Goal: Task Accomplishment & Management: Manage account settings

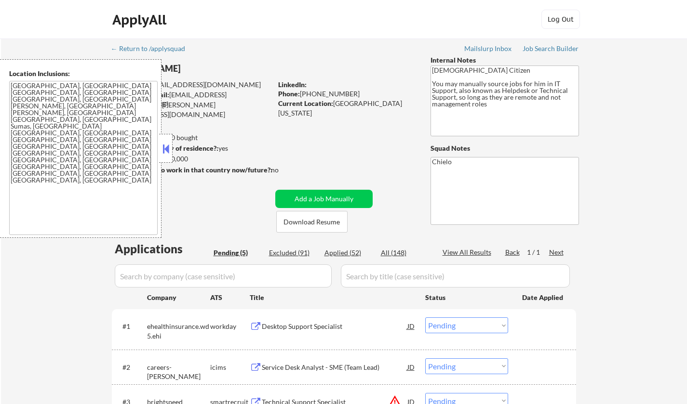
select select ""pending""
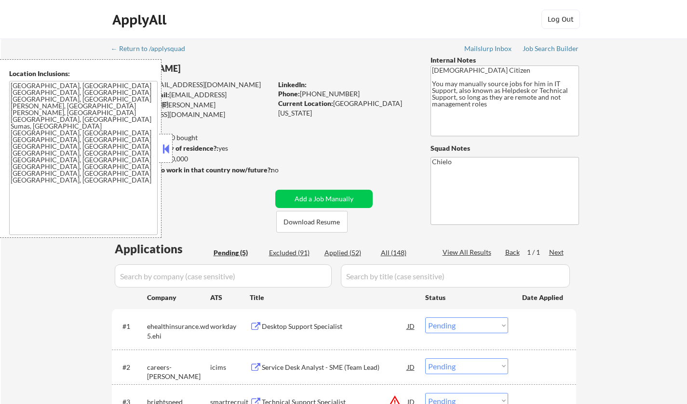
click at [164, 143] on button at bounding box center [165, 149] width 11 height 14
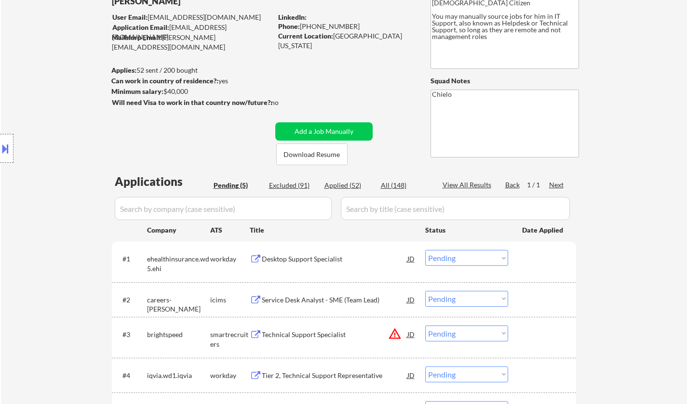
scroll to position [48, 0]
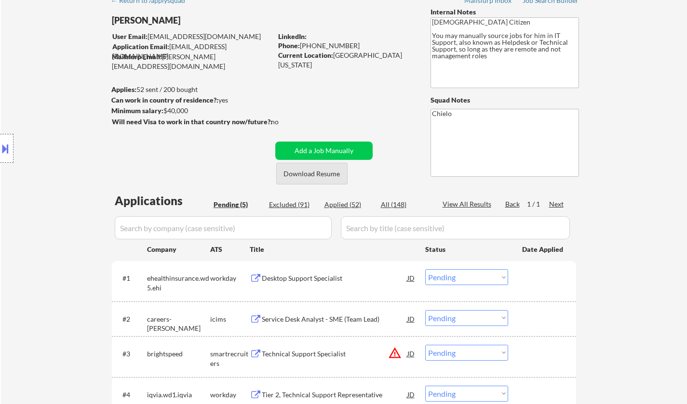
click at [318, 171] on button "Download Resume" at bounding box center [311, 174] width 71 height 22
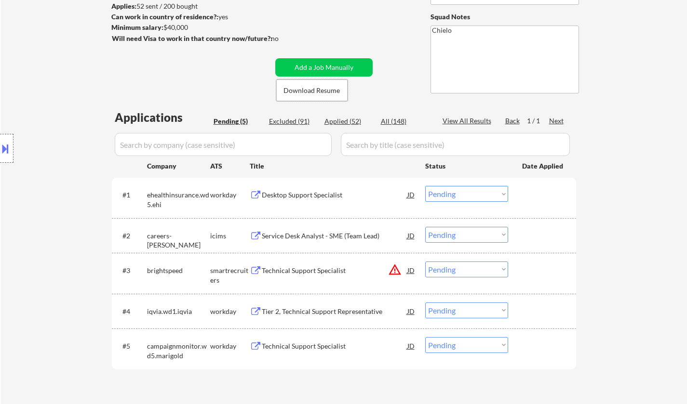
scroll to position [145, 0]
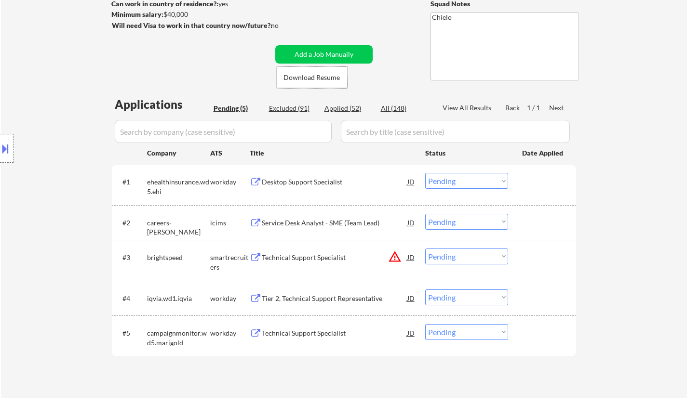
click at [304, 181] on div "Desktop Support Specialist" at bounding box center [334, 182] width 145 height 10
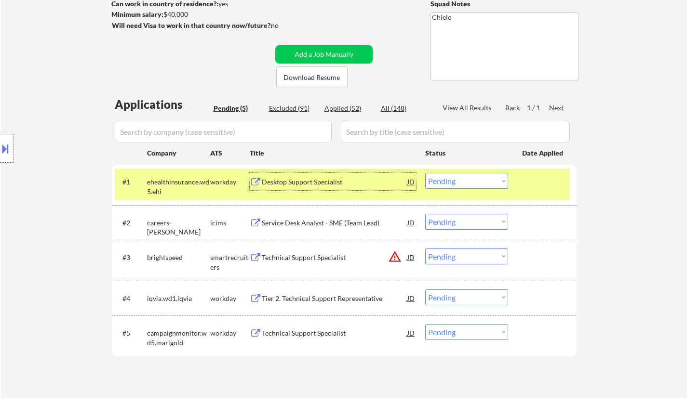
drag, startPoint x: 461, startPoint y: 173, endPoint x: 469, endPoint y: 188, distance: 17.5
click at [461, 173] on select "Choose an option... Pending Applied Excluded (Questions) Excluded (Expired) Exc…" at bounding box center [466, 181] width 83 height 16
click at [425, 173] on select "Choose an option... Pending Applied Excluded (Questions) Excluded (Expired) Exc…" at bounding box center [466, 181] width 83 height 16
select select ""pending""
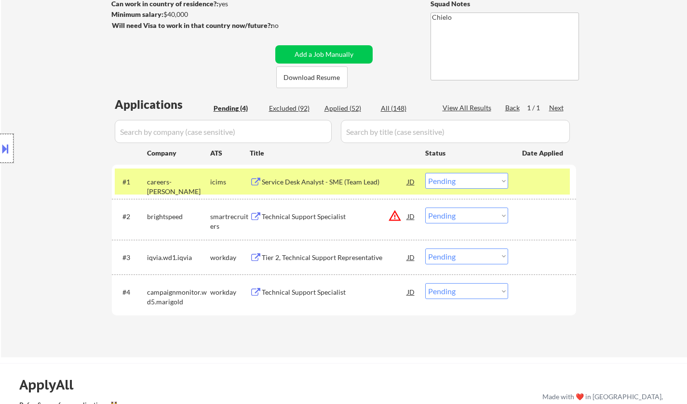
click at [0, 137] on div at bounding box center [6, 148] width 13 height 29
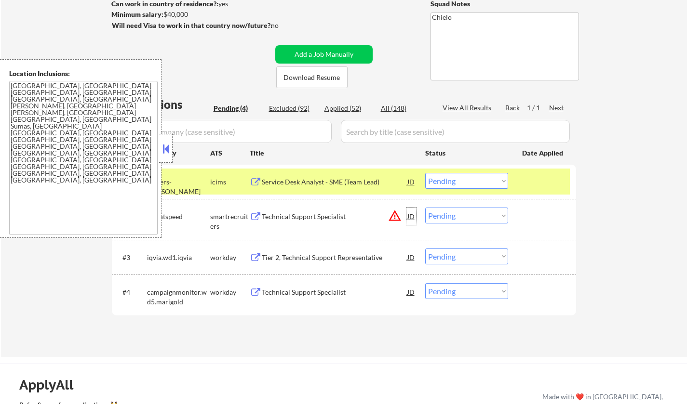
click at [411, 215] on div "JD" at bounding box center [411, 216] width 10 height 17
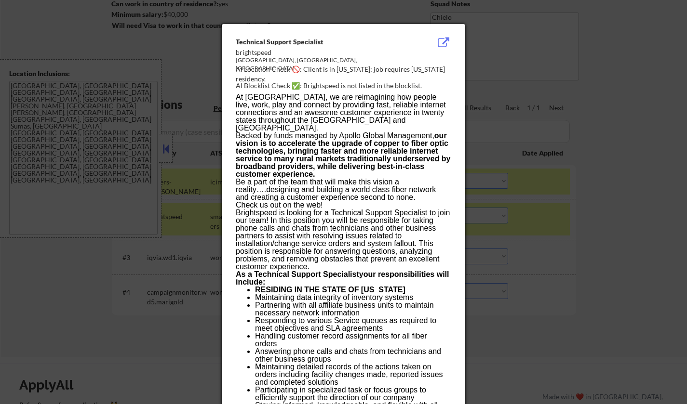
click at [618, 265] on div at bounding box center [343, 202] width 687 height 404
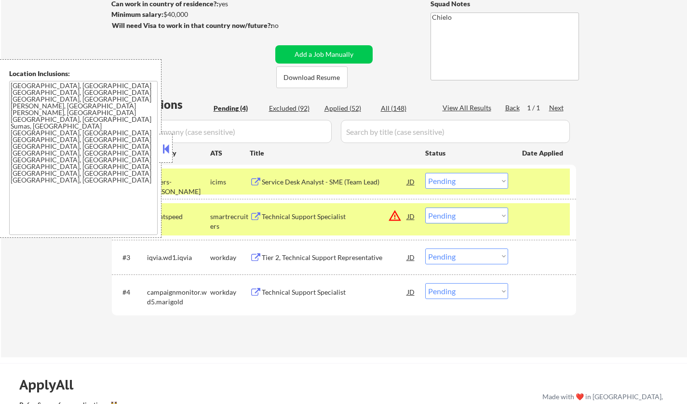
click at [473, 214] on select "Choose an option... Pending Applied Excluded (Questions) Excluded (Expired) Exc…" at bounding box center [466, 216] width 83 height 16
click at [425, 208] on select "Choose an option... Pending Applied Excluded (Questions) Excluded (Expired) Exc…" at bounding box center [466, 216] width 83 height 16
select select ""pending""
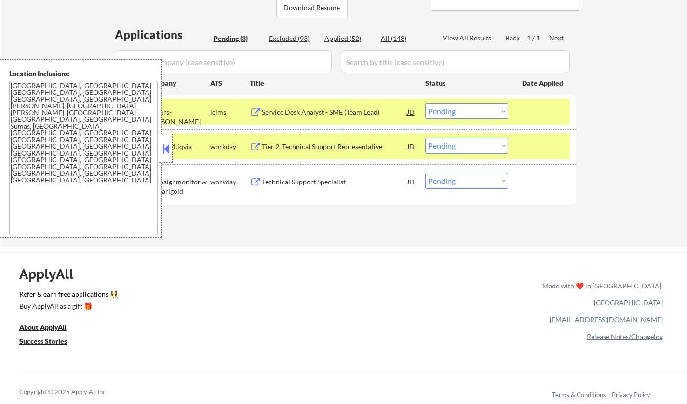
scroll to position [241, 0]
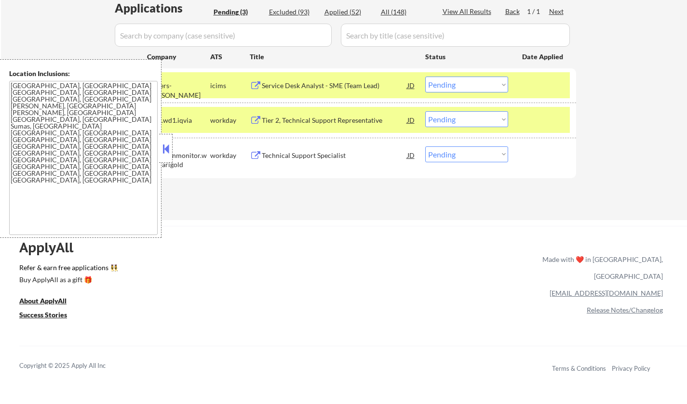
click at [167, 146] on button at bounding box center [165, 149] width 11 height 14
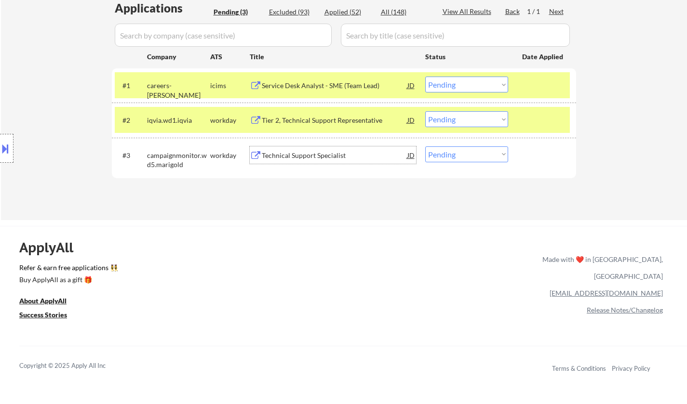
click at [297, 153] on div "Technical Support Specialist" at bounding box center [334, 156] width 145 height 10
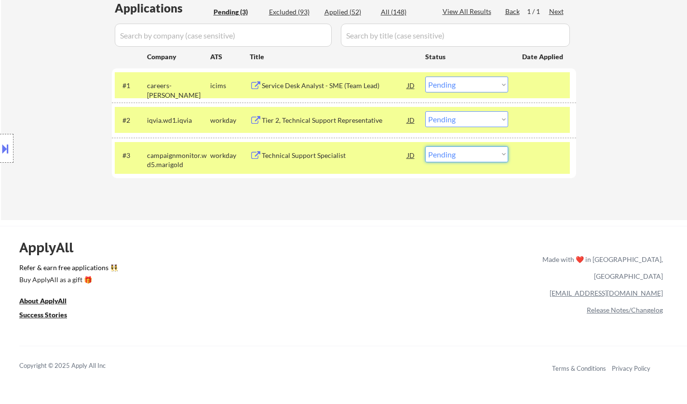
click at [476, 150] on select "Choose an option... Pending Applied Excluded (Questions) Excluded (Expired) Exc…" at bounding box center [466, 154] width 83 height 16
select select ""applied""
click at [425, 146] on select "Choose an option... Pending Applied Excluded (Questions) Excluded (Expired) Exc…" at bounding box center [466, 154] width 83 height 16
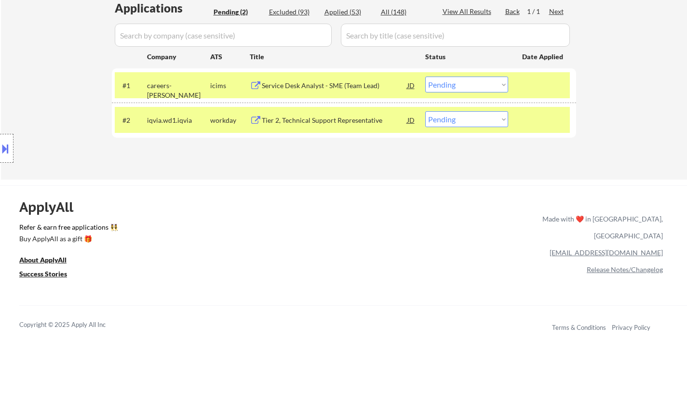
click at [317, 87] on div "Service Desk Analyst - SME (Team Lead)" at bounding box center [334, 86] width 145 height 10
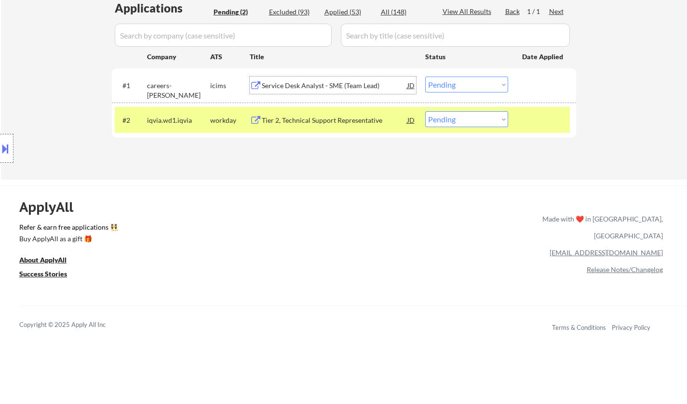
click at [493, 80] on select "Choose an option... Pending Applied Excluded (Questions) Excluded (Expired) Exc…" at bounding box center [466, 85] width 83 height 16
click at [425, 77] on select "Choose an option... Pending Applied Excluded (Questions) Excluded (Expired) Exc…" at bounding box center [466, 85] width 83 height 16
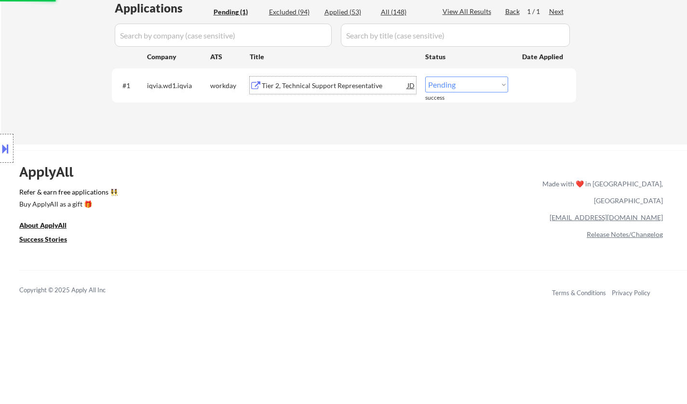
click at [315, 85] on div "Tier 2, Technical Support Representative" at bounding box center [334, 86] width 145 height 10
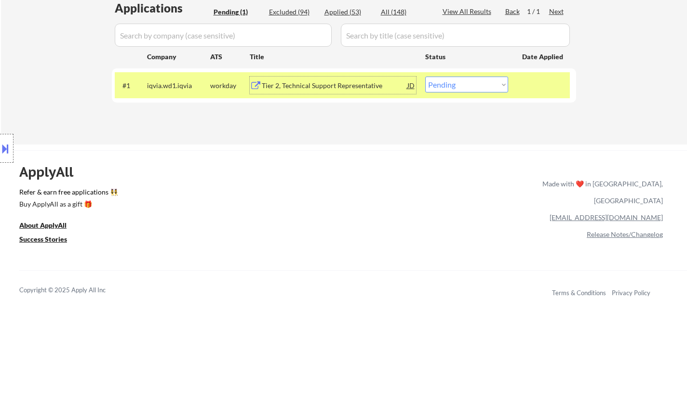
drag, startPoint x: 457, startPoint y: 81, endPoint x: 461, endPoint y: 89, distance: 8.2
click at [457, 81] on select "Choose an option... Pending Applied Excluded (Questions) Excluded (Expired) Exc…" at bounding box center [466, 85] width 83 height 16
select select ""excluded__bad_match_""
click at [425, 77] on select "Choose an option... Pending Applied Excluded (Questions) Excluded (Expired) Exc…" at bounding box center [466, 85] width 83 height 16
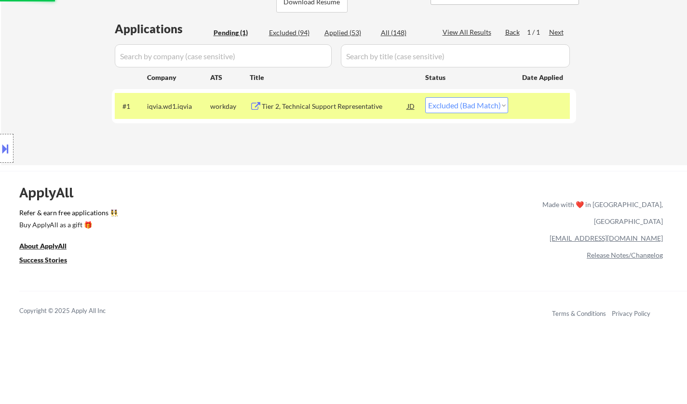
scroll to position [48, 0]
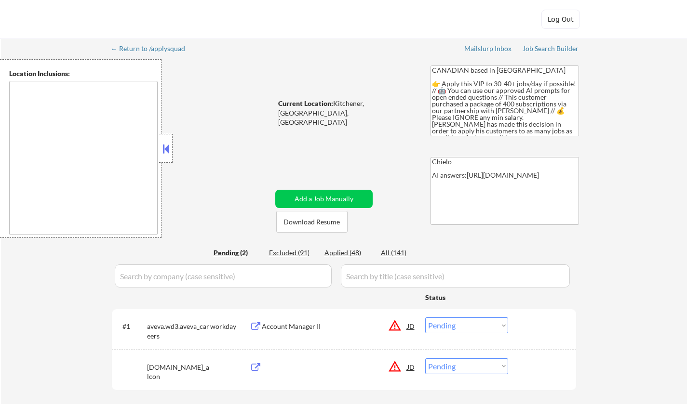
select select ""pending""
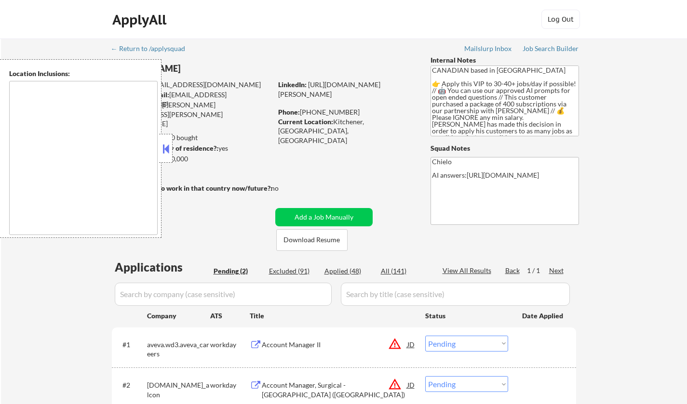
scroll to position [96, 0]
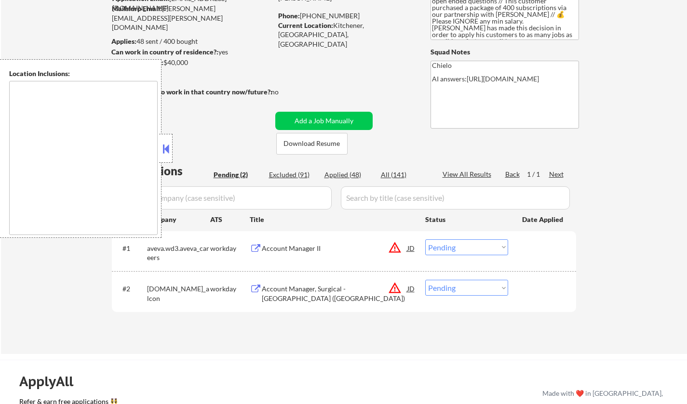
click at [163, 145] on button at bounding box center [165, 149] width 11 height 14
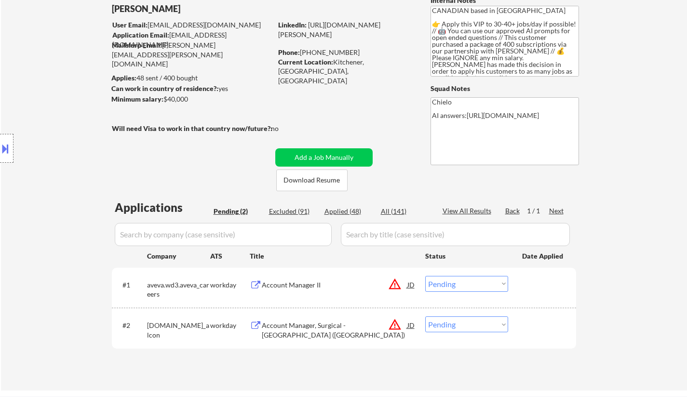
scroll to position [48, 0]
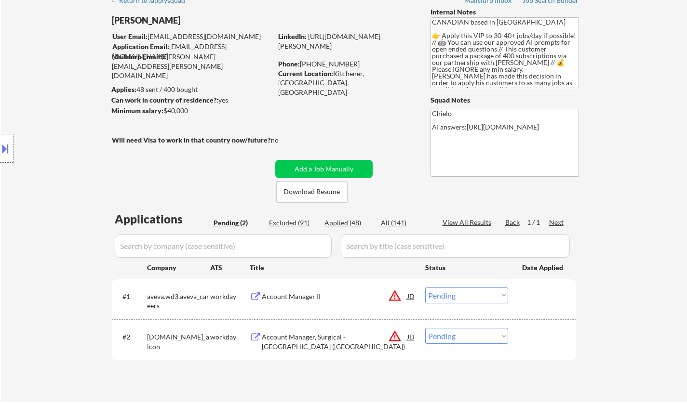
click at [413, 299] on div "JD" at bounding box center [411, 296] width 10 height 17
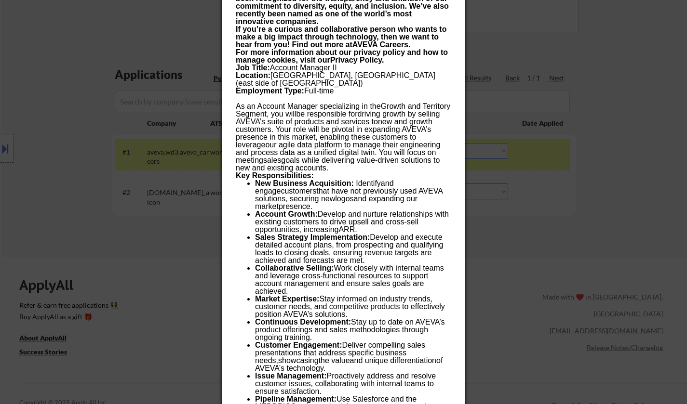
scroll to position [546, 0]
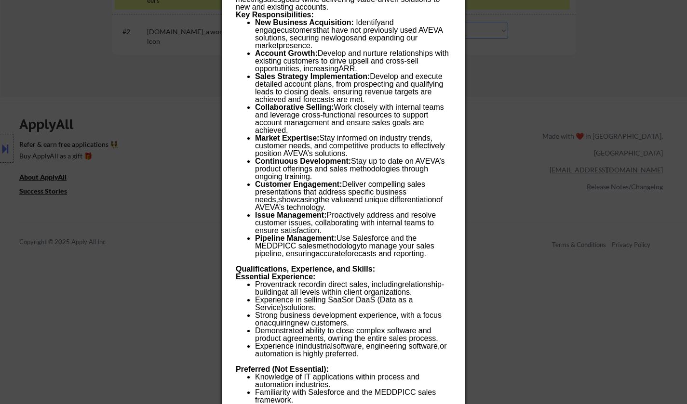
drag, startPoint x: 639, startPoint y: 234, endPoint x: 602, endPoint y: 236, distance: 37.1
click at [639, 234] on div at bounding box center [343, 202] width 687 height 404
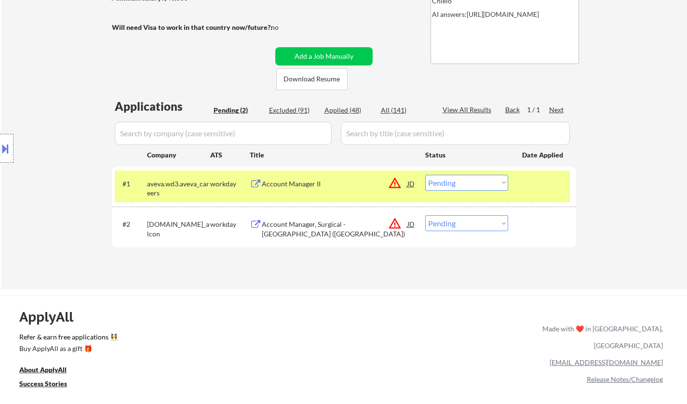
scroll to position [161, 0]
drag, startPoint x: 480, startPoint y: 178, endPoint x: 480, endPoint y: 183, distance: 5.3
click at [480, 178] on select "Choose an option... Pending Applied Excluded (Questions) Excluded (Expired) Exc…" at bounding box center [466, 183] width 83 height 16
click at [425, 175] on select "Choose an option... Pending Applied Excluded (Questions) Excluded (Expired) Exc…" at bounding box center [466, 183] width 83 height 16
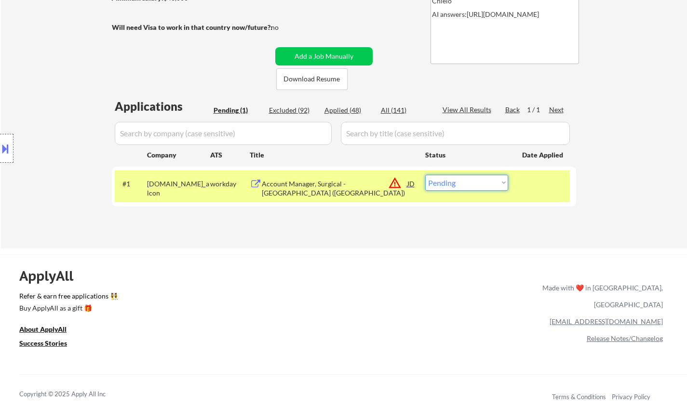
click at [461, 177] on select "Choose an option... Pending Applied Excluded (Questions) Excluded (Expired) Exc…" at bounding box center [466, 183] width 83 height 16
select select ""excluded__location_""
click at [425, 175] on select "Choose an option... Pending Applied Excluded (Questions) Excluded (Expired) Exc…" at bounding box center [466, 183] width 83 height 16
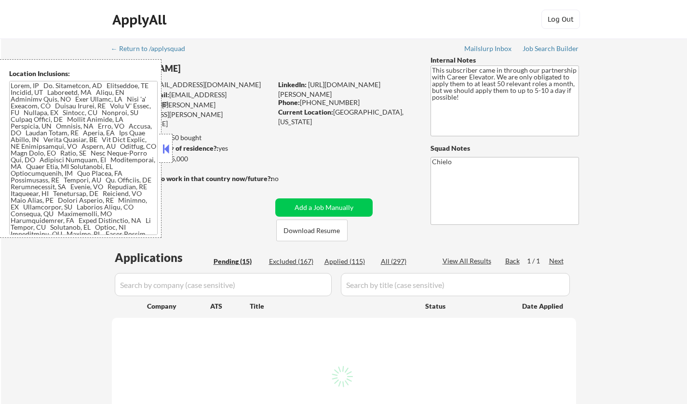
select select ""pending""
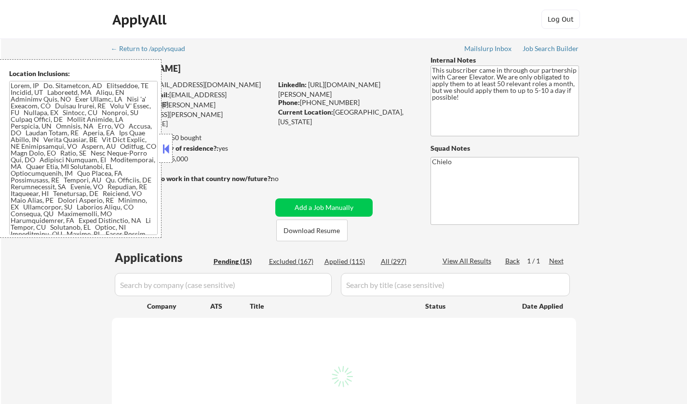
select select ""pending""
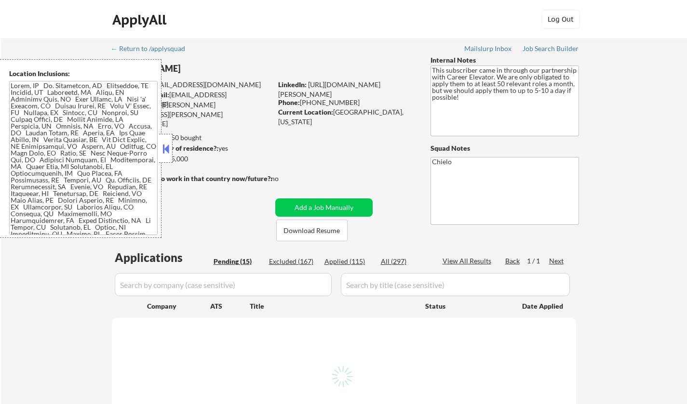
select select ""pending""
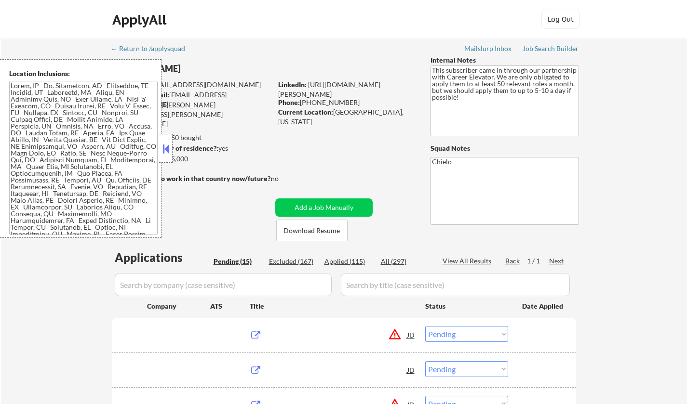
click at [166, 147] on button at bounding box center [165, 149] width 11 height 14
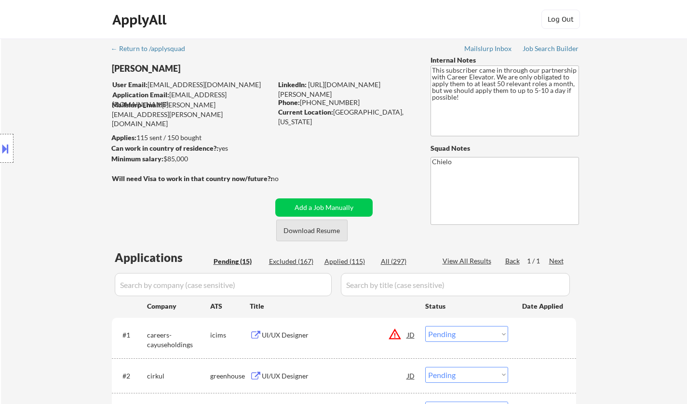
click at [318, 235] on button "Download Resume" at bounding box center [311, 231] width 71 height 22
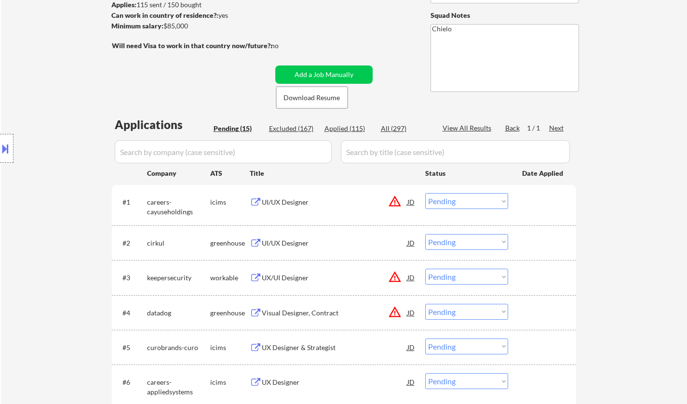
scroll to position [145, 0]
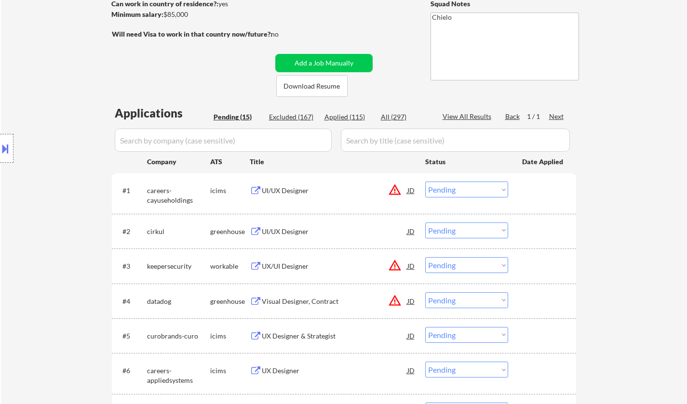
drag, startPoint x: 9, startPoint y: 142, endPoint x: 12, endPoint y: 148, distance: 7.1
click at [9, 143] on button at bounding box center [5, 149] width 11 height 16
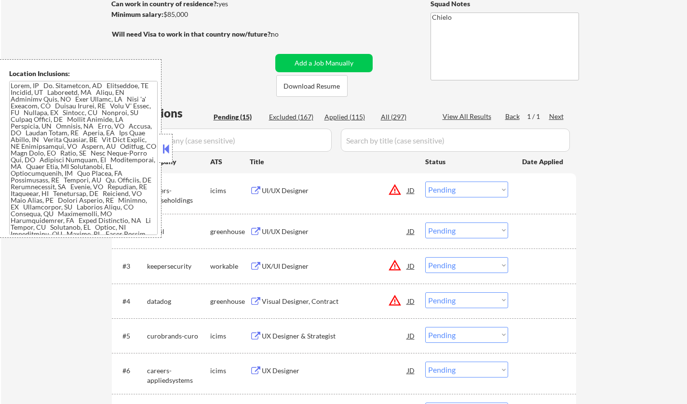
click at [414, 191] on div "JD" at bounding box center [411, 190] width 10 height 17
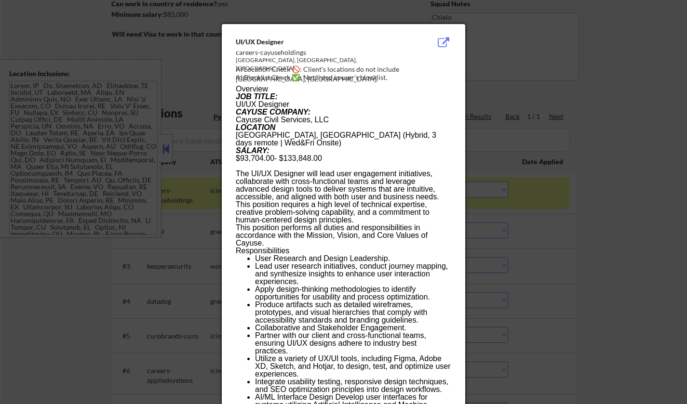
click at [580, 233] on div at bounding box center [343, 202] width 687 height 404
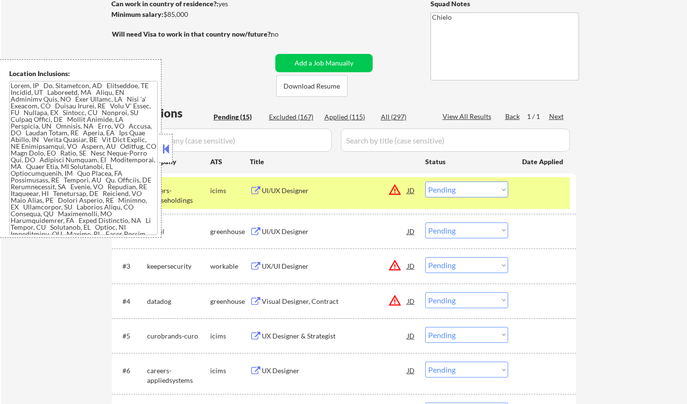
click at [495, 188] on select "Choose an option... Pending Applied Excluded (Questions) Excluded (Expired) Exc…" at bounding box center [466, 190] width 83 height 16
click at [425, 182] on select "Choose an option... Pending Applied Excluded (Questions) Excluded (Expired) Exc…" at bounding box center [466, 190] width 83 height 16
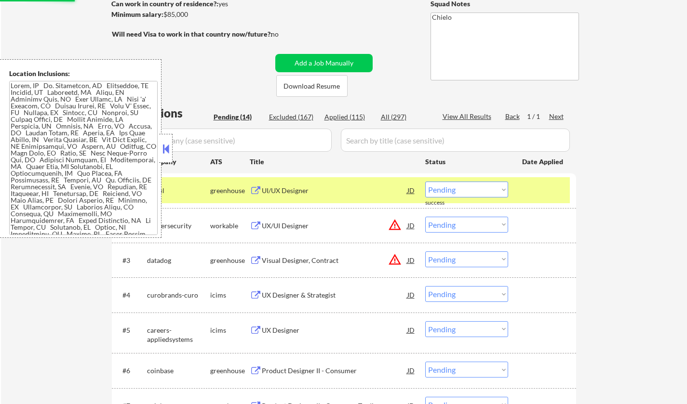
click at [166, 147] on button at bounding box center [165, 149] width 11 height 14
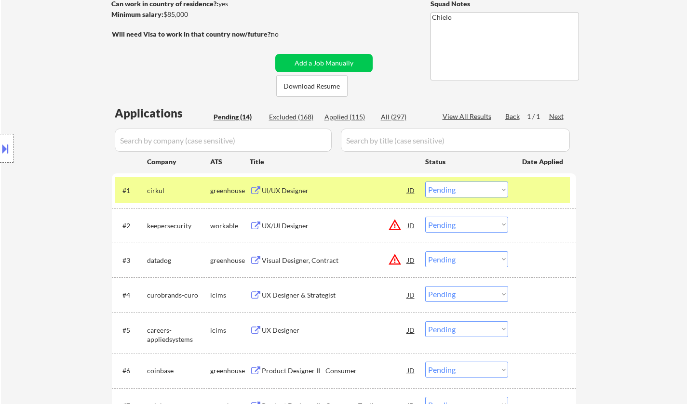
click at [294, 187] on div "UI/UX Designer" at bounding box center [334, 191] width 145 height 10
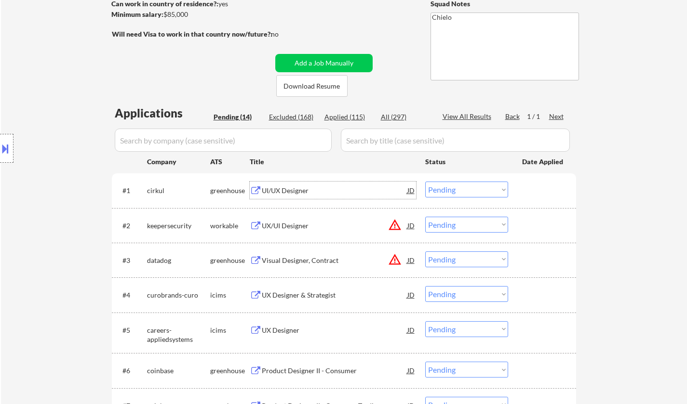
click at [471, 189] on select "Choose an option... Pending Applied Excluded (Questions) Excluded (Expired) Exc…" at bounding box center [466, 190] width 83 height 16
click at [425, 182] on select "Choose an option... Pending Applied Excluded (Questions) Excluded (Expired) Exc…" at bounding box center [466, 190] width 83 height 16
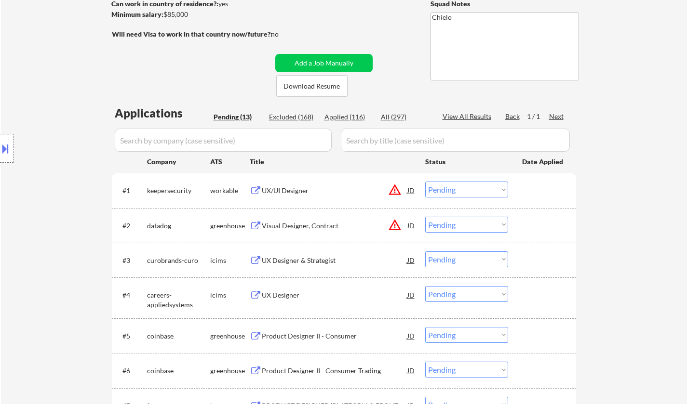
click at [2, 134] on div "Location Inclusions:" at bounding box center [86, 148] width 172 height 179
click at [9, 148] on button at bounding box center [5, 149] width 11 height 16
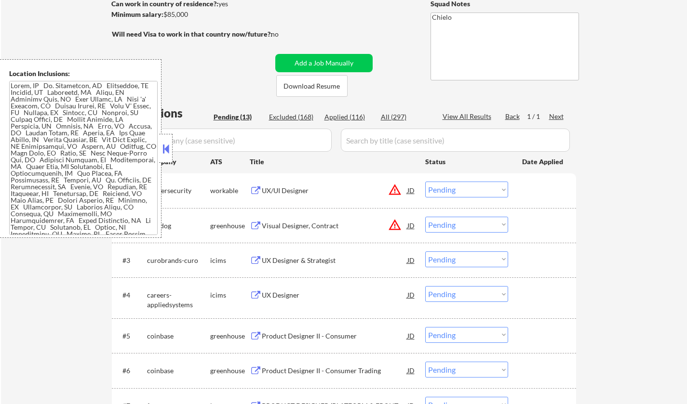
click at [411, 190] on div "JD" at bounding box center [411, 190] width 10 height 17
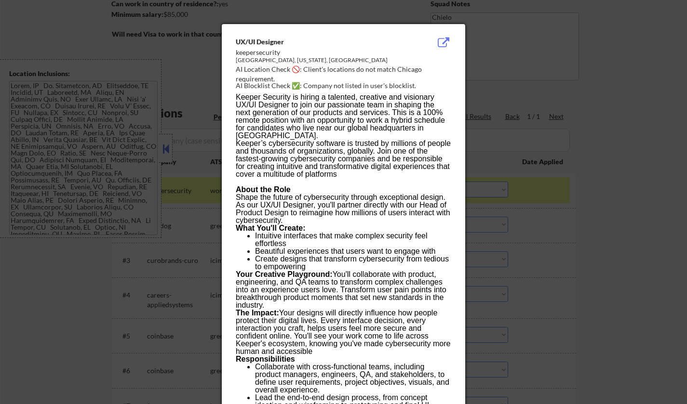
click at [636, 224] on div at bounding box center [343, 202] width 687 height 404
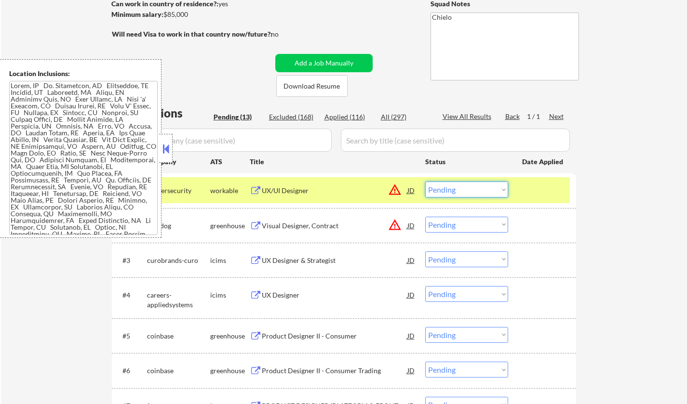
click at [489, 189] on select "Choose an option... Pending Applied Excluded (Questions) Excluded (Expired) Exc…" at bounding box center [466, 190] width 83 height 16
click at [425, 182] on select "Choose an option... Pending Applied Excluded (Questions) Excluded (Expired) Exc…" at bounding box center [466, 190] width 83 height 16
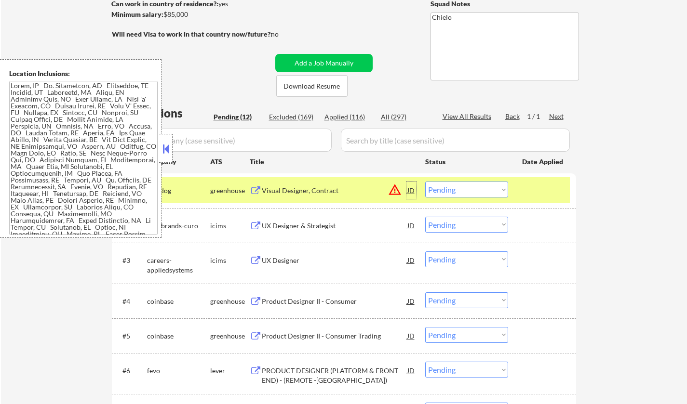
click at [411, 191] on div "JD" at bounding box center [411, 190] width 10 height 17
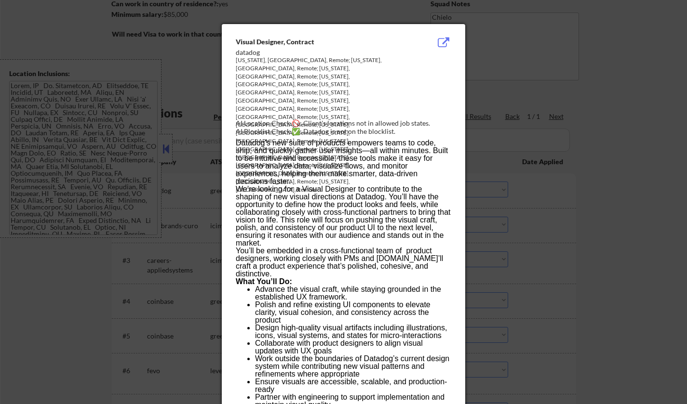
click at [540, 253] on div at bounding box center [343, 202] width 687 height 404
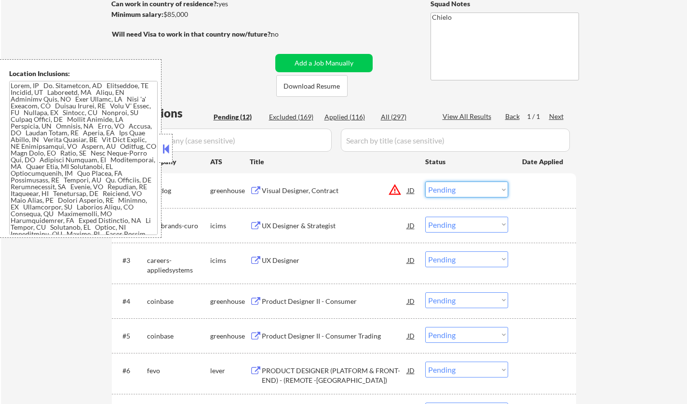
drag, startPoint x: 459, startPoint y: 187, endPoint x: 464, endPoint y: 196, distance: 10.0
click at [459, 188] on select "Choose an option... Pending Applied Excluded (Questions) Excluded (Expired) Exc…" at bounding box center [466, 190] width 83 height 16
click at [425, 182] on select "Choose an option... Pending Applied Excluded (Questions) Excluded (Expired) Exc…" at bounding box center [466, 190] width 83 height 16
click at [165, 146] on button at bounding box center [165, 149] width 11 height 14
select select ""pending""
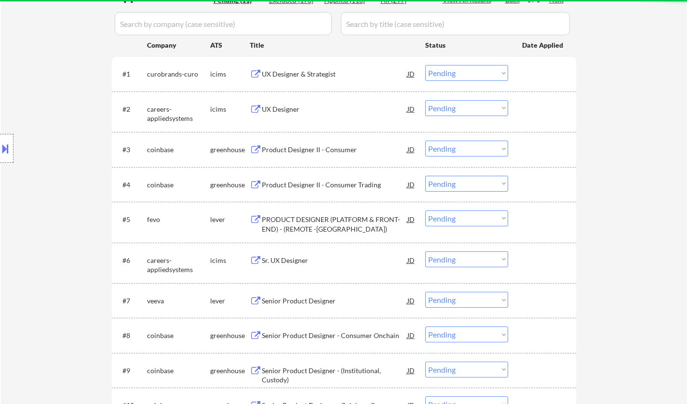
scroll to position [289, 0]
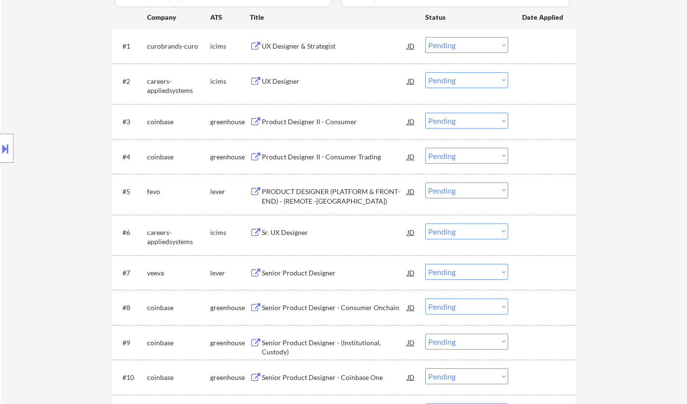
click at [312, 196] on div "PRODUCT DESIGNER (PLATFORM & FRONT-END) - (REMOTE -USA)" at bounding box center [334, 196] width 145 height 19
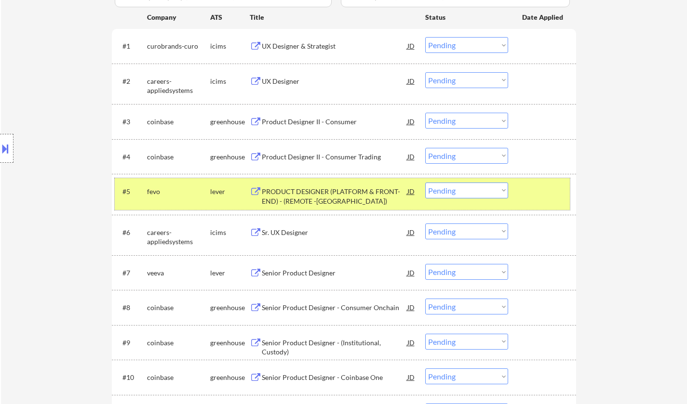
click at [473, 181] on div "#5 fevo lever PRODUCT DESIGNER (PLATFORM & FRONT-END) - (REMOTE -USA) JD Choose…" at bounding box center [342, 194] width 455 height 32
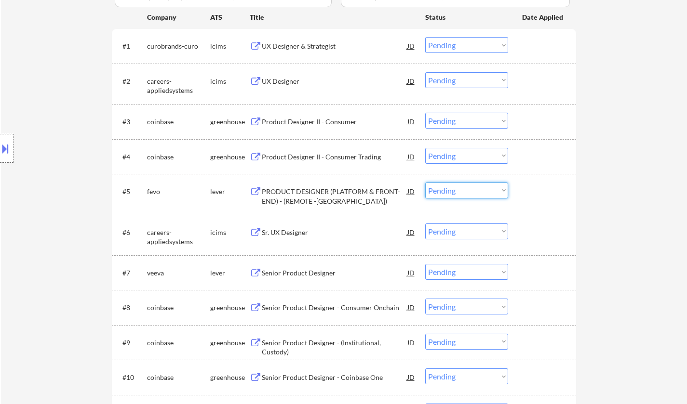
drag, startPoint x: 471, startPoint y: 191, endPoint x: 476, endPoint y: 196, distance: 7.2
click at [470, 191] on select "Choose an option... Pending Applied Excluded (Questions) Excluded (Expired) Exc…" at bounding box center [466, 191] width 83 height 16
click at [425, 183] on select "Choose an option... Pending Applied Excluded (Questions) Excluded (Expired) Exc…" at bounding box center [466, 191] width 83 height 16
select select ""pending""
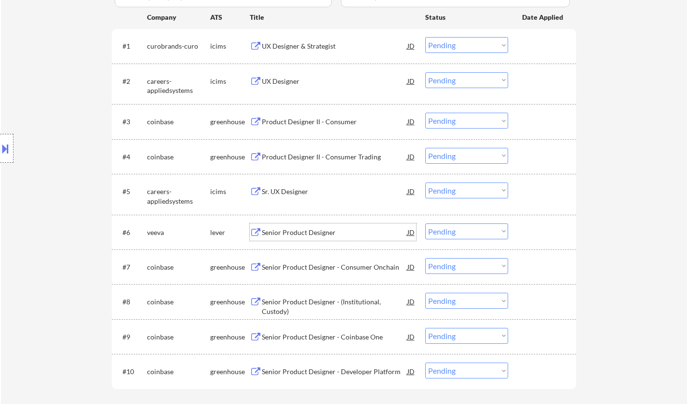
click at [301, 233] on div "Senior Product Designer" at bounding box center [334, 233] width 145 height 10
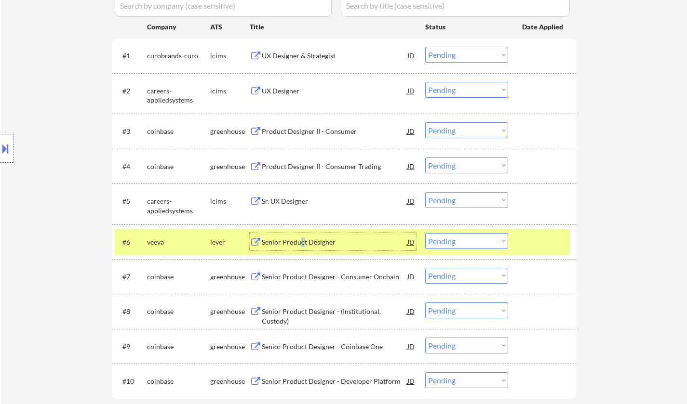
scroll to position [337, 0]
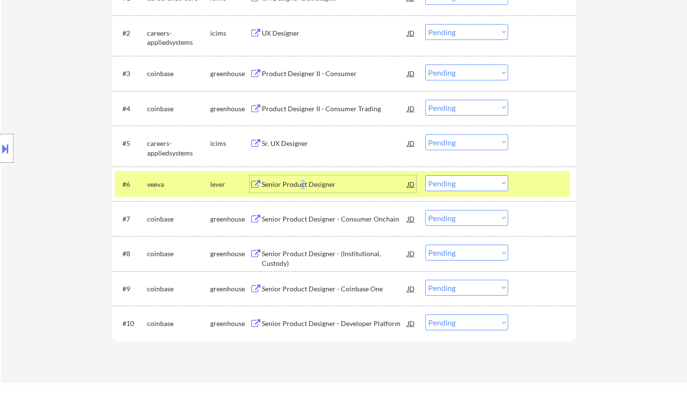
drag, startPoint x: 466, startPoint y: 182, endPoint x: 466, endPoint y: 189, distance: 6.7
click at [466, 182] on select "Choose an option... Pending Applied Excluded (Questions) Excluded (Expired) Exc…" at bounding box center [466, 183] width 83 height 16
click at [425, 175] on select "Choose an option... Pending Applied Excluded (Questions) Excluded (Expired) Exc…" at bounding box center [466, 183] width 83 height 16
select select ""pending""
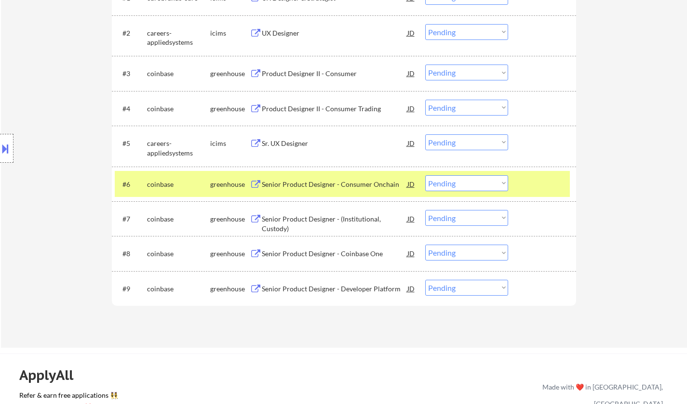
click at [337, 293] on div "Senior Product Designer - Developer Platform" at bounding box center [334, 289] width 145 height 10
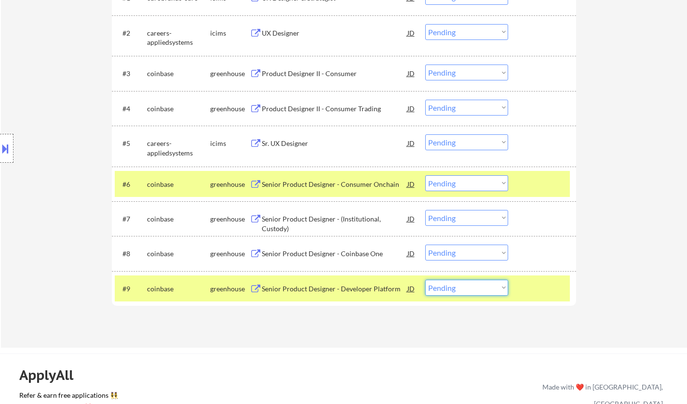
click at [476, 291] on select "Choose an option... Pending Applied Excluded (Questions) Excluded (Expired) Exc…" at bounding box center [466, 288] width 83 height 16
select select ""excluded__bad_match_""
click at [425, 280] on select "Choose an option... Pending Applied Excluded (Questions) Excluded (Expired) Exc…" at bounding box center [466, 288] width 83 height 16
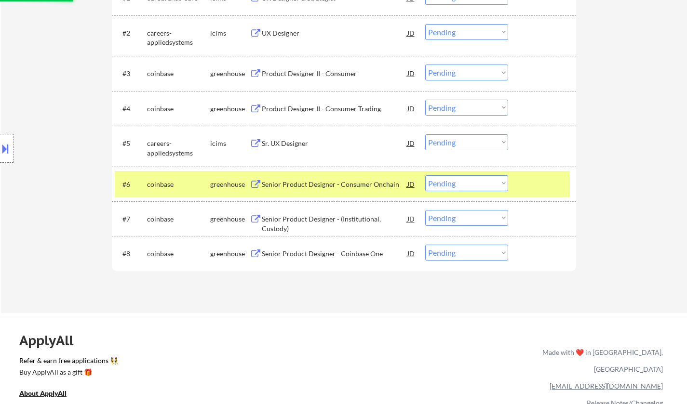
click at [311, 254] on div "Senior Product Designer - Coinbase One" at bounding box center [334, 254] width 145 height 10
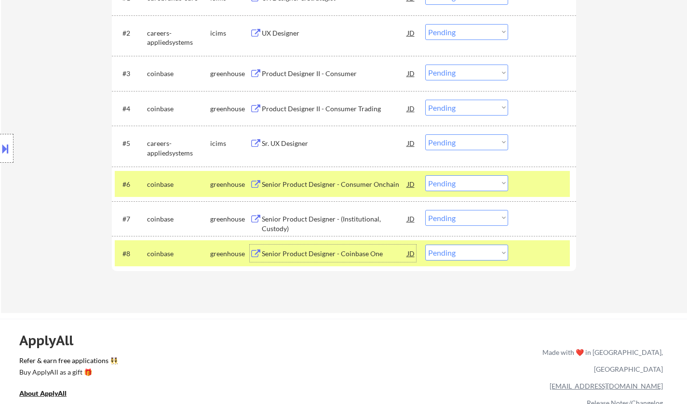
drag, startPoint x: 454, startPoint y: 251, endPoint x: 465, endPoint y: 258, distance: 13.5
click at [455, 251] on select "Choose an option... Pending Applied Excluded (Questions) Excluded (Expired) Exc…" at bounding box center [466, 253] width 83 height 16
select select ""excluded__bad_match_""
click at [425, 245] on select "Choose an option... Pending Applied Excluded (Questions) Excluded (Expired) Exc…" at bounding box center [466, 253] width 83 height 16
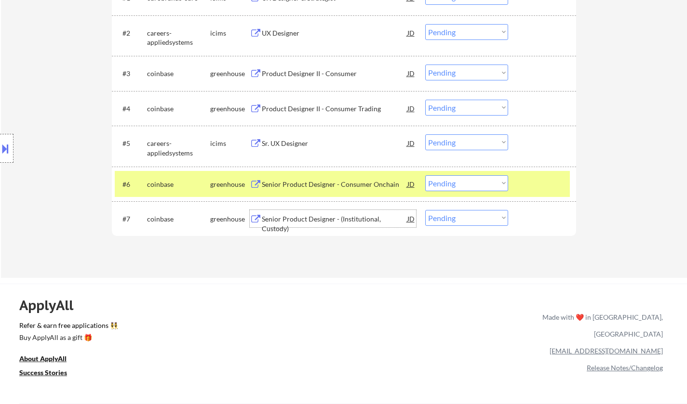
click at [310, 212] on div "Senior Product Designer - (Institutional, Custody)" at bounding box center [334, 218] width 145 height 17
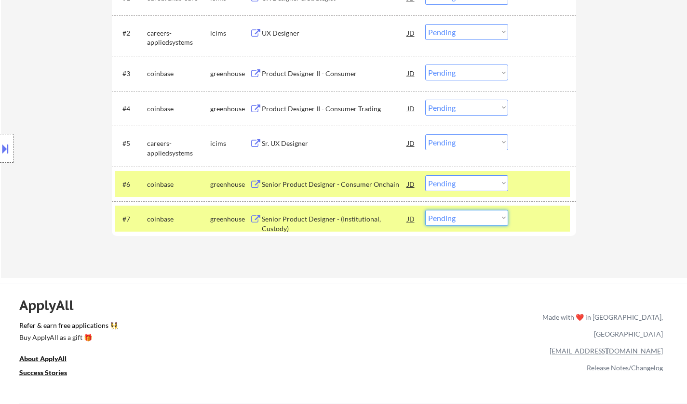
drag, startPoint x: 476, startPoint y: 219, endPoint x: 482, endPoint y: 225, distance: 8.2
click at [476, 219] on select "Choose an option... Pending Applied Excluded (Questions) Excluded (Expired) Exc…" at bounding box center [466, 218] width 83 height 16
select select ""excluded__bad_match_""
click at [425, 210] on select "Choose an option... Pending Applied Excluded (Questions) Excluded (Expired) Exc…" at bounding box center [466, 218] width 83 height 16
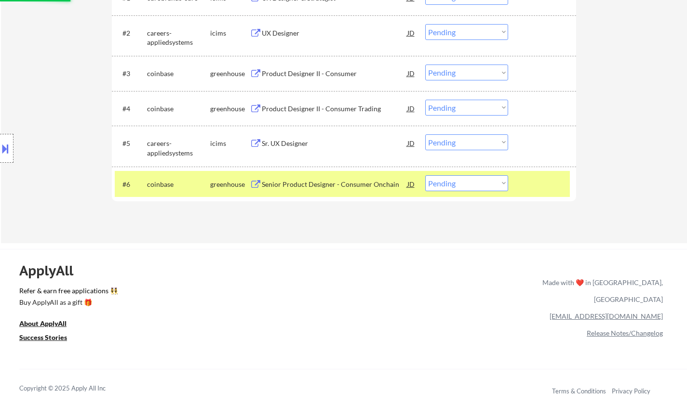
click at [307, 183] on div "Senior Product Designer - Consumer Onchain" at bounding box center [334, 185] width 145 height 10
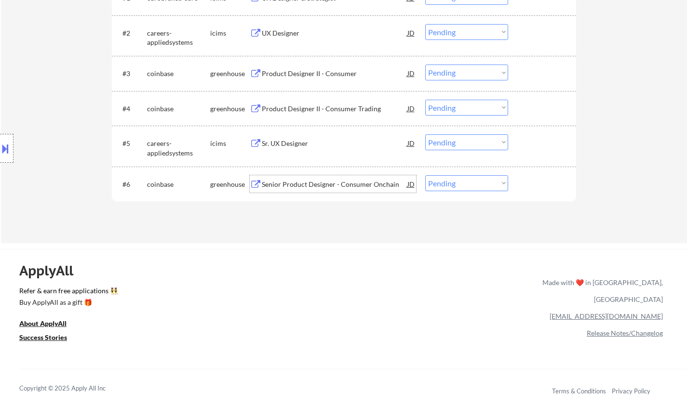
click at [327, 189] on div "Senior Product Designer - Consumer Onchain" at bounding box center [334, 185] width 145 height 10
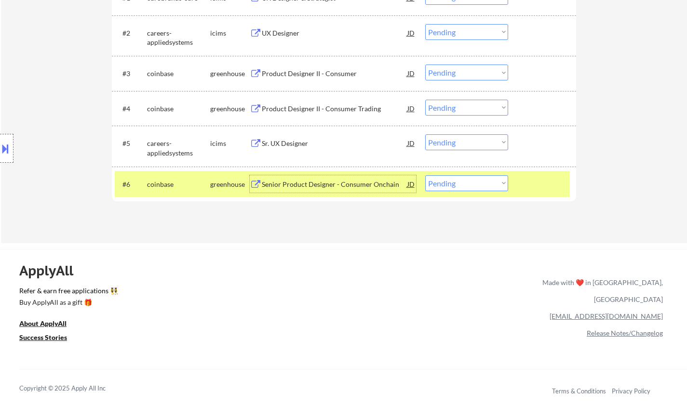
click at [287, 185] on div "Senior Product Designer - Consumer Onchain" at bounding box center [334, 185] width 145 height 10
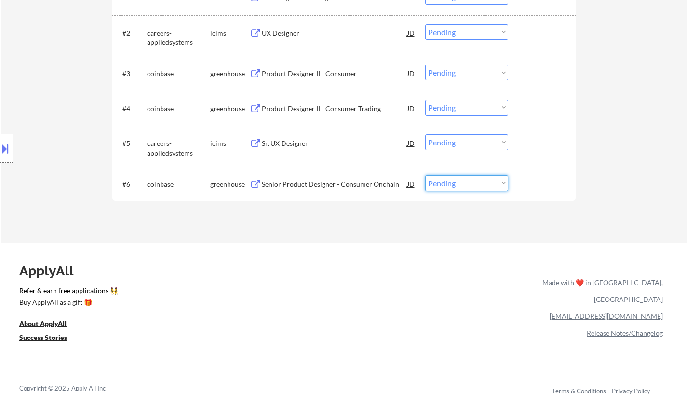
drag, startPoint x: 453, startPoint y: 183, endPoint x: 509, endPoint y: 205, distance: 60.3
click at [453, 183] on select "Choose an option... Pending Applied Excluded (Questions) Excluded (Expired) Exc…" at bounding box center [466, 183] width 83 height 16
select select ""excluded__expired_""
click at [425, 175] on select "Choose an option... Pending Applied Excluded (Questions) Excluded (Expired) Exc…" at bounding box center [466, 183] width 83 height 16
click at [288, 141] on div "Sr. UX Designer" at bounding box center [334, 144] width 145 height 10
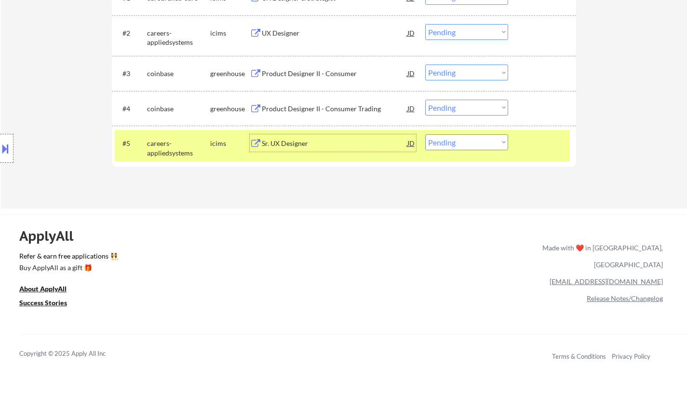
drag, startPoint x: 452, startPoint y: 138, endPoint x: 452, endPoint y: 150, distance: 11.6
click at [453, 139] on select "Choose an option... Pending Applied Excluded (Questions) Excluded (Expired) Exc…" at bounding box center [466, 142] width 83 height 16
select select ""applied""
click at [425, 134] on select "Choose an option... Pending Applied Excluded (Questions) Excluded (Expired) Exc…" at bounding box center [466, 142] width 83 height 16
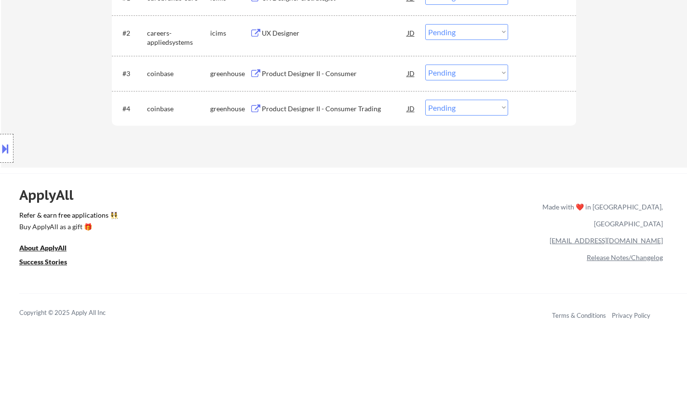
scroll to position [241, 0]
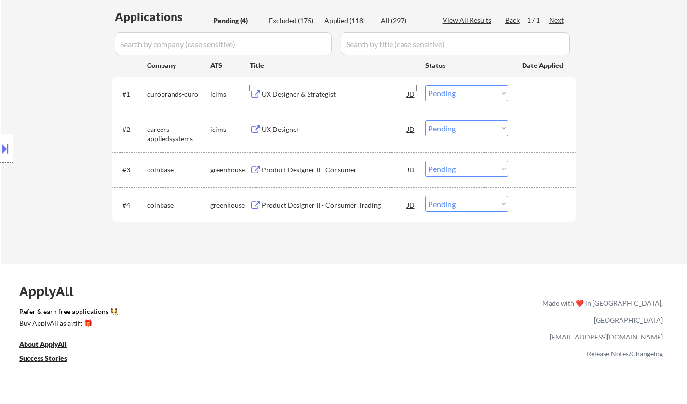
click at [306, 92] on div "UX Designer & Strategist" at bounding box center [334, 95] width 145 height 10
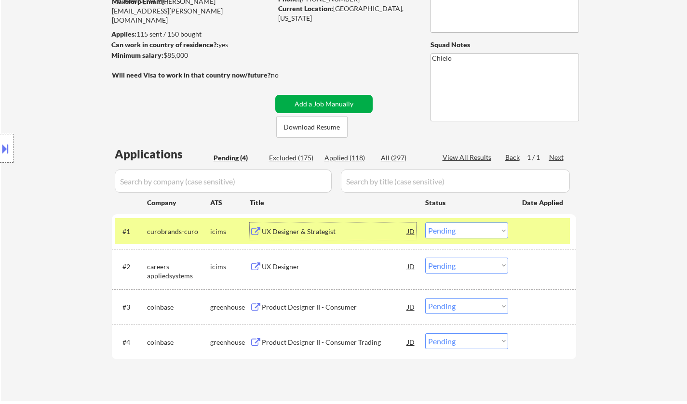
scroll to position [193, 0]
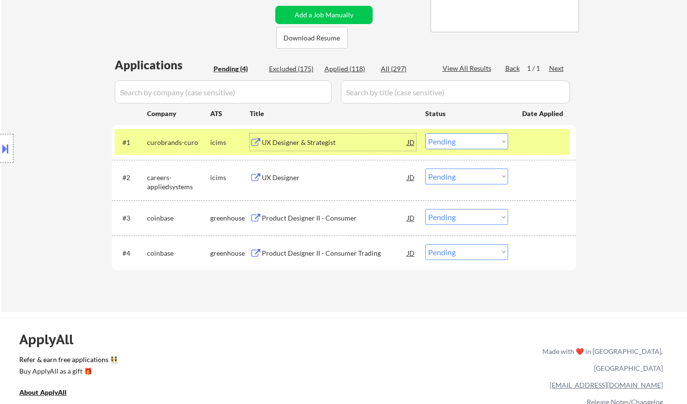
click at [291, 139] on div "UX Designer & Strategist" at bounding box center [334, 143] width 145 height 10
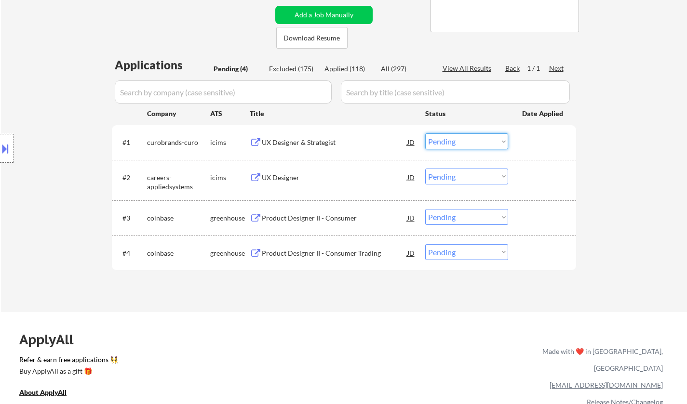
click at [473, 143] on select "Choose an option... Pending Applied Excluded (Questions) Excluded (Expired) Exc…" at bounding box center [466, 141] width 83 height 16
click at [425, 133] on select "Choose an option... Pending Applied Excluded (Questions) Excluded (Expired) Exc…" at bounding box center [466, 141] width 83 height 16
select select ""pending""
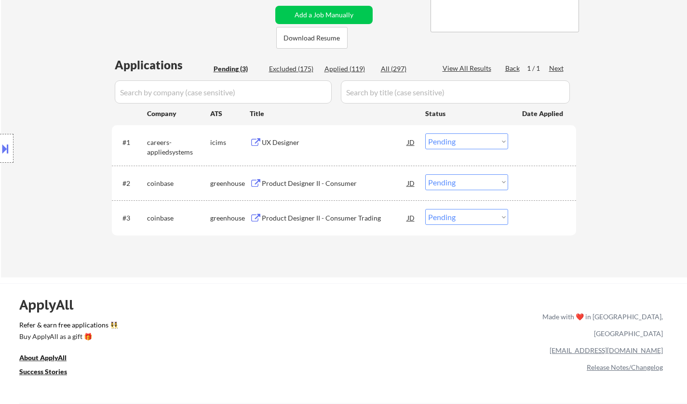
click at [279, 139] on div "UX Designer" at bounding box center [334, 143] width 145 height 10
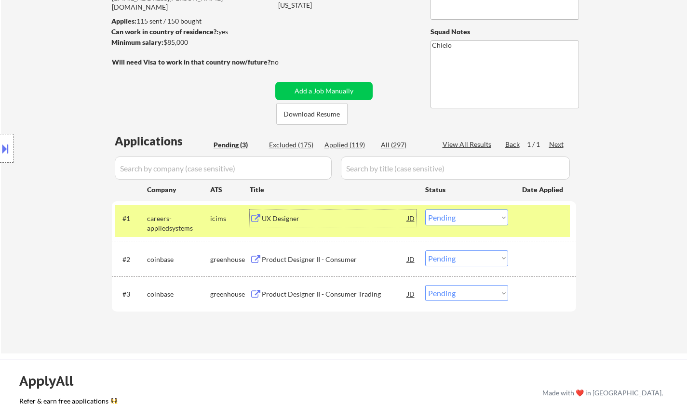
scroll to position [145, 0]
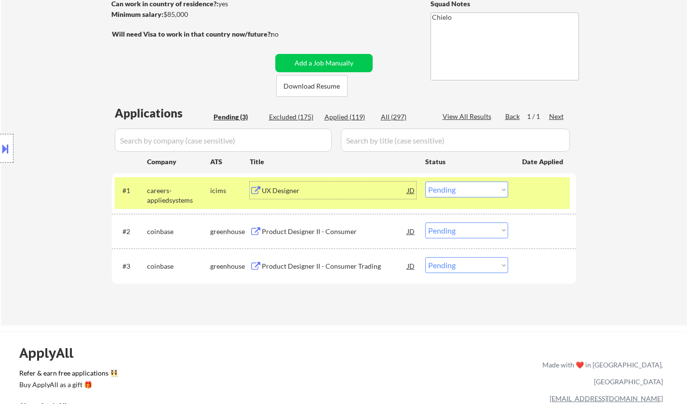
click at [340, 118] on div "Applied (119)" at bounding box center [348, 117] width 48 height 10
select select ""applied""
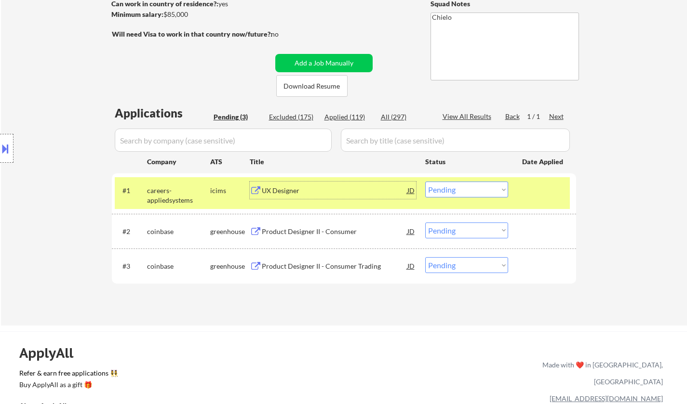
select select ""applied""
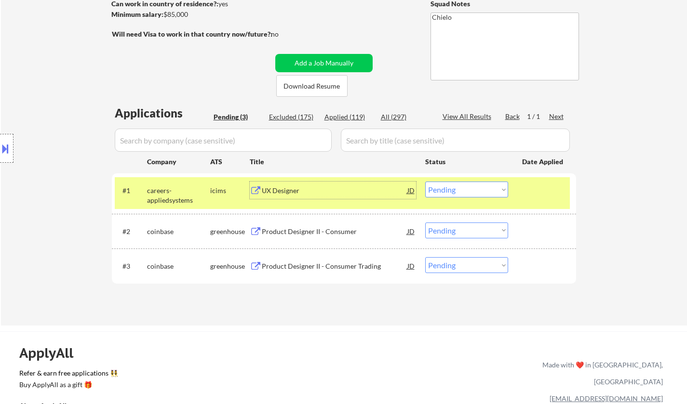
select select ""applied""
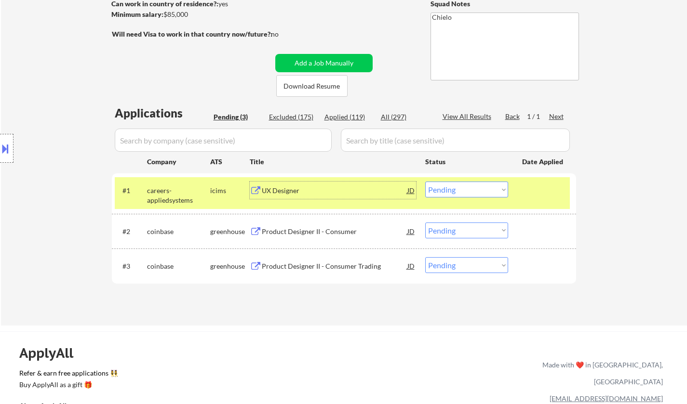
select select ""applied""
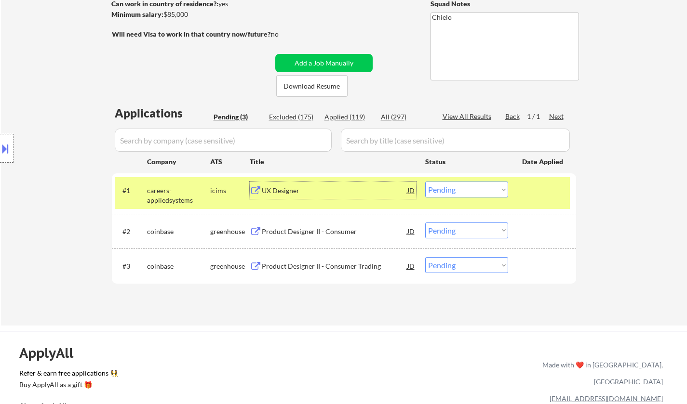
select select ""applied""
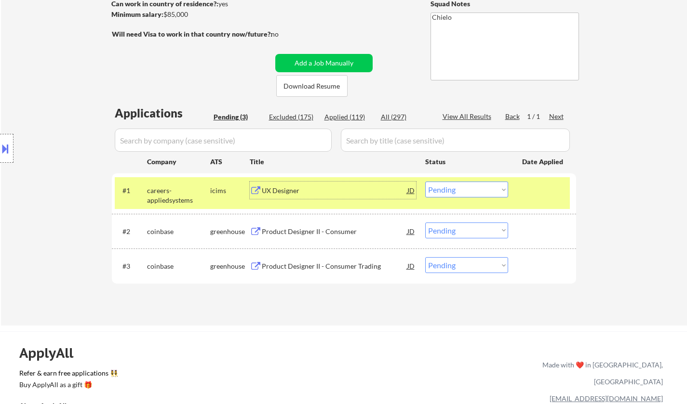
select select ""applied""
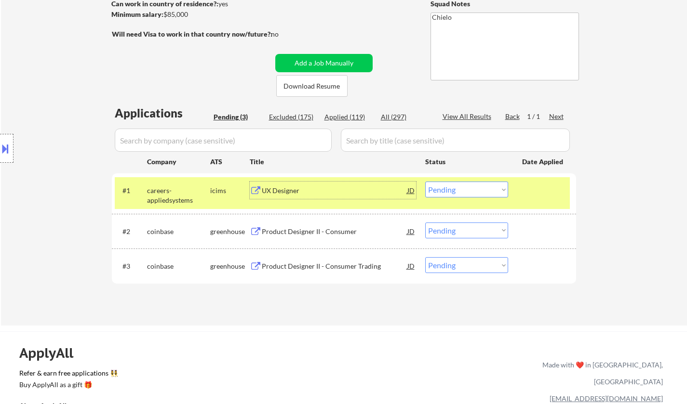
select select ""applied""
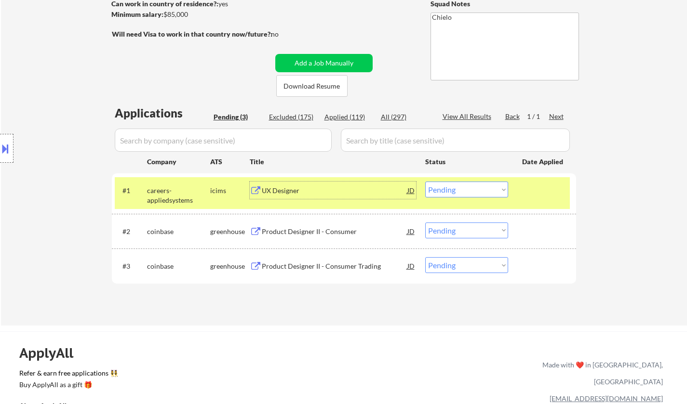
select select ""applied""
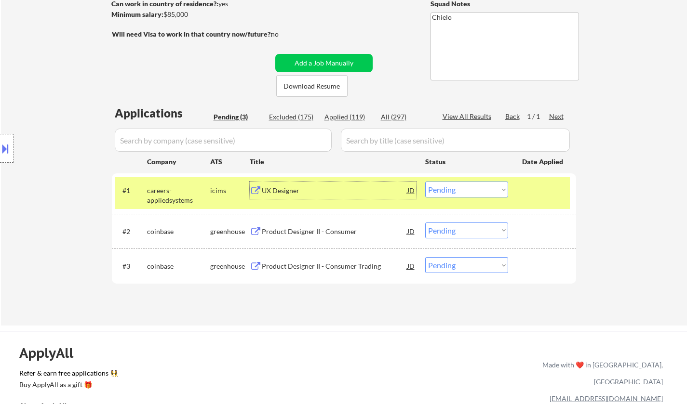
select select ""applied""
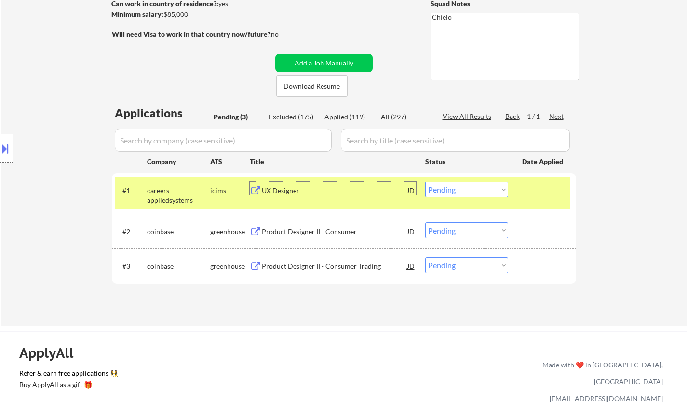
select select ""applied""
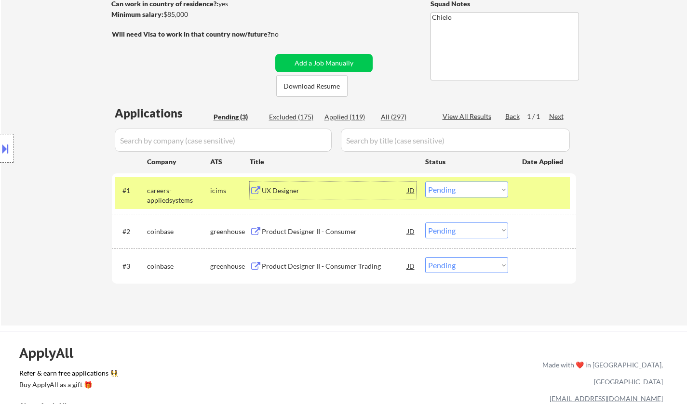
select select ""applied""
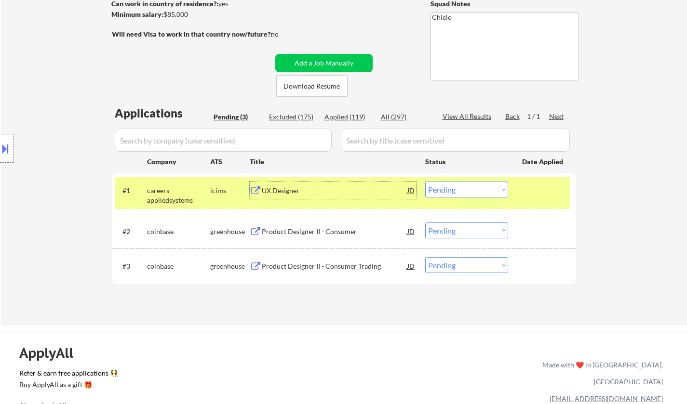
select select ""applied""
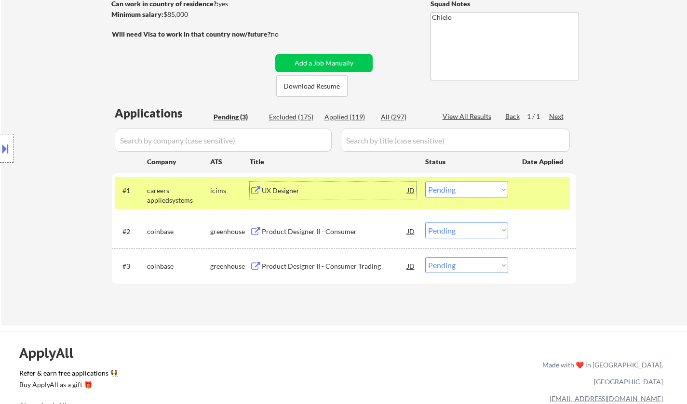
select select ""applied""
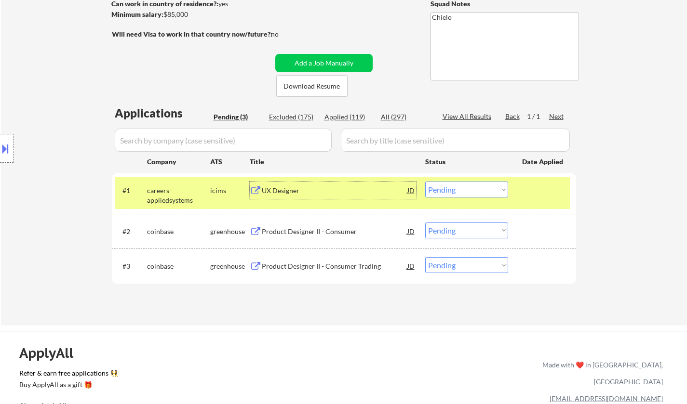
select select ""applied""
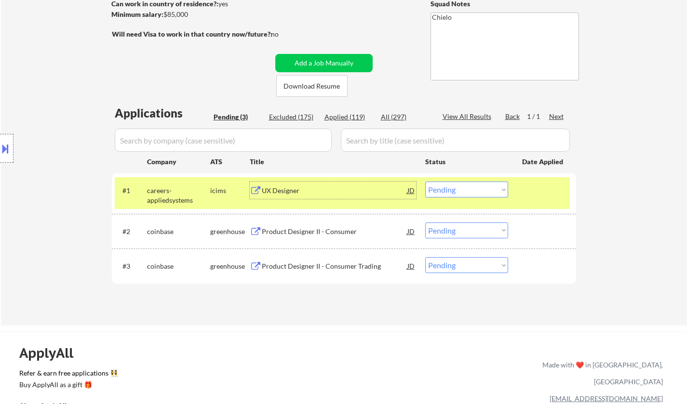
select select ""applied""
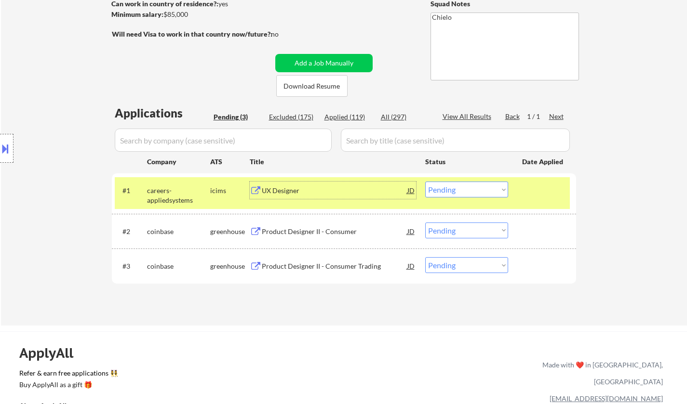
select select ""applied""
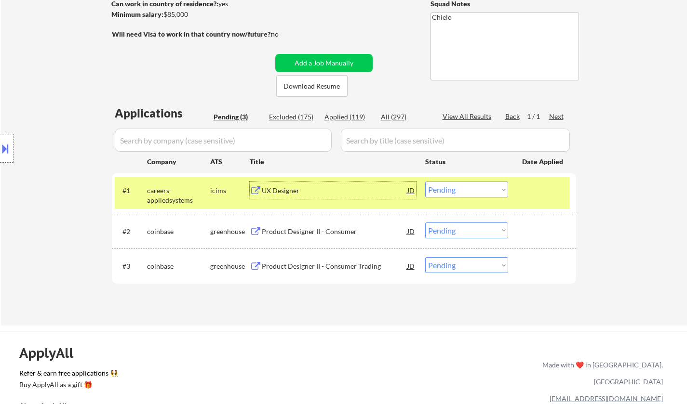
select select ""applied""
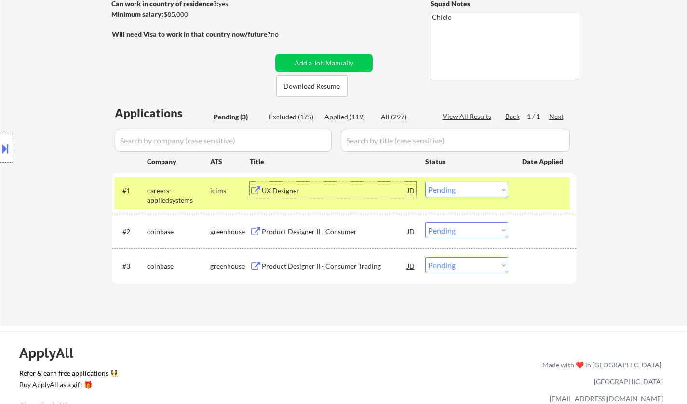
select select ""applied""
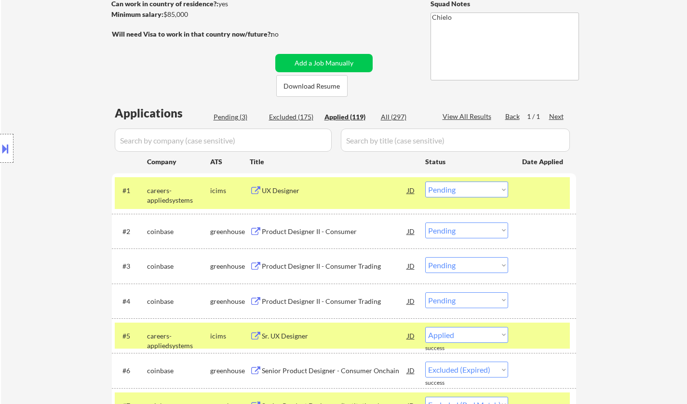
select select ""applied""
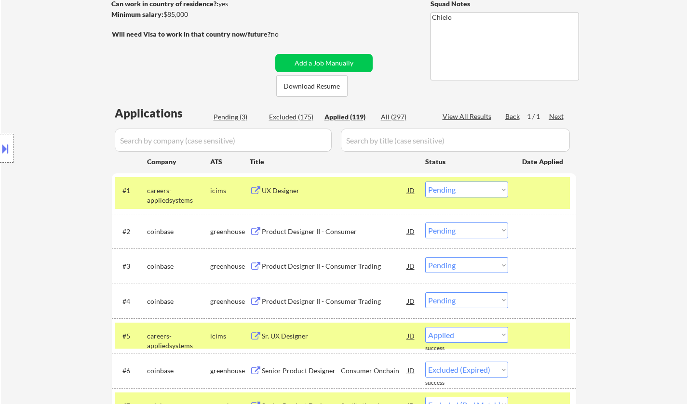
select select ""applied""
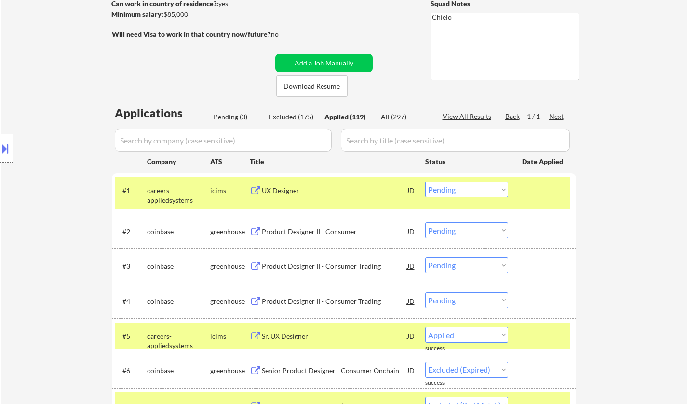
select select ""applied""
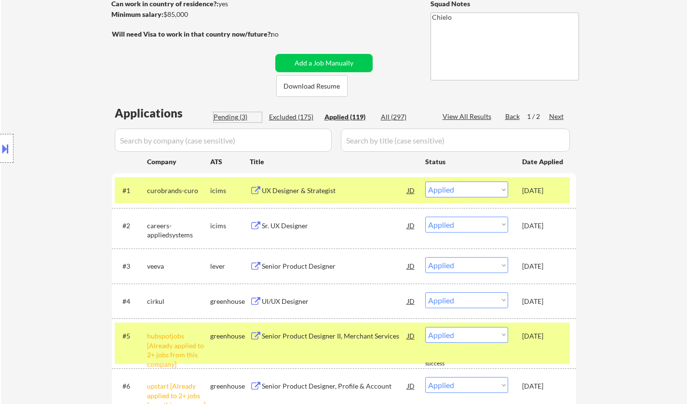
click at [230, 119] on div "Pending (3)" at bounding box center [237, 117] width 48 height 10
select select ""pending""
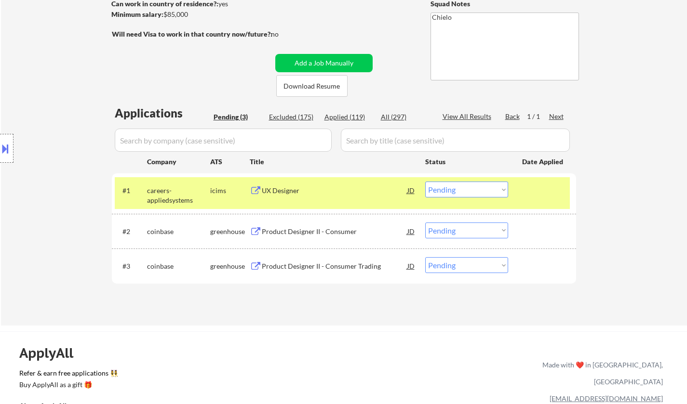
click at [454, 194] on select "Choose an option... Pending Applied Excluded (Questions) Excluded (Expired) Exc…" at bounding box center [466, 190] width 83 height 16
click at [425, 182] on select "Choose an option... Pending Applied Excluded (Questions) Excluded (Expired) Exc…" at bounding box center [466, 190] width 83 height 16
select select ""pending""
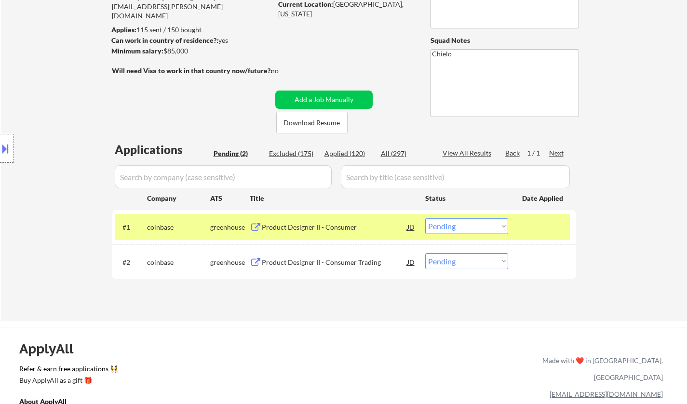
scroll to position [96, 0]
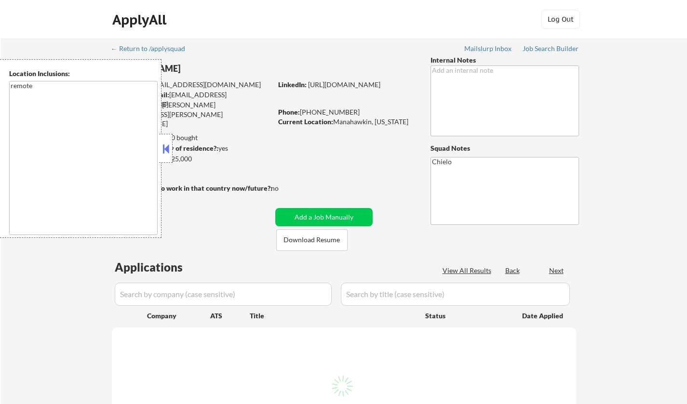
select select ""pending""
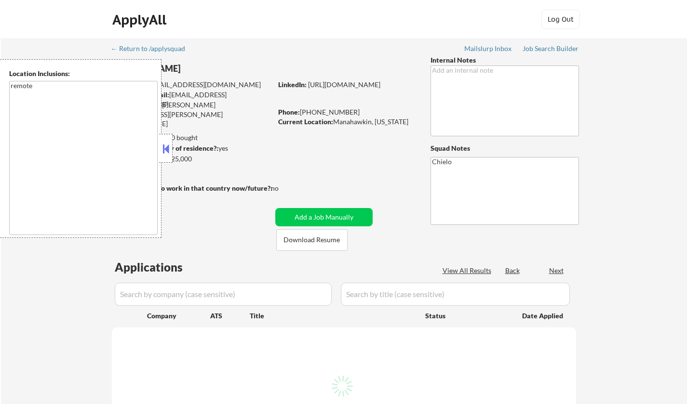
select select ""pending""
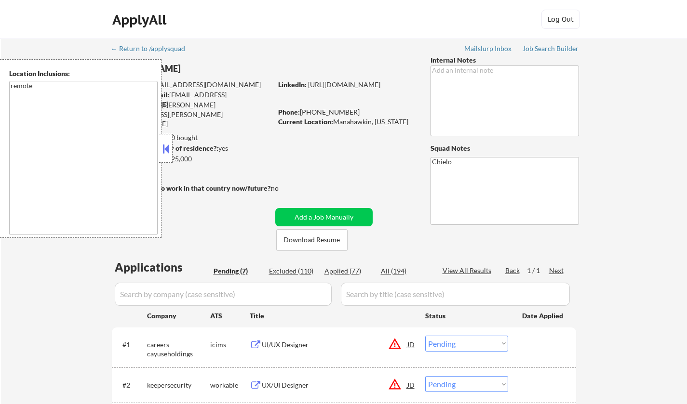
click at [165, 152] on button at bounding box center [165, 149] width 11 height 14
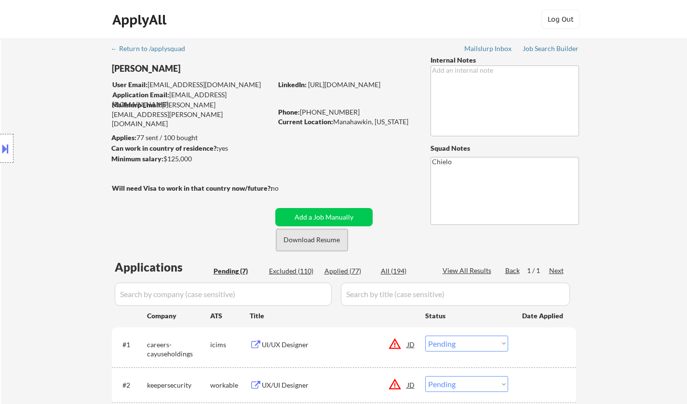
click at [320, 237] on button "Download Resume" at bounding box center [311, 240] width 71 height 22
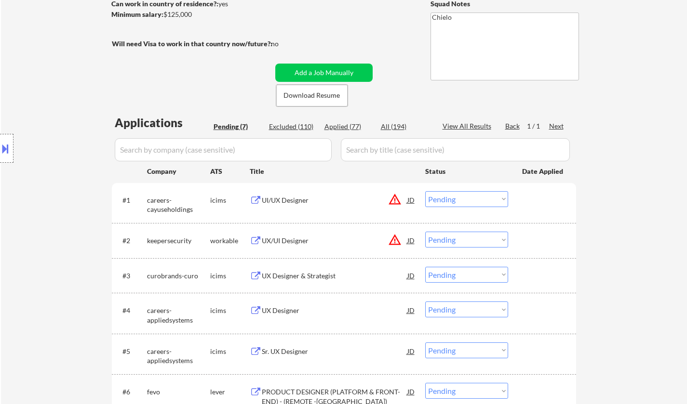
scroll to position [241, 0]
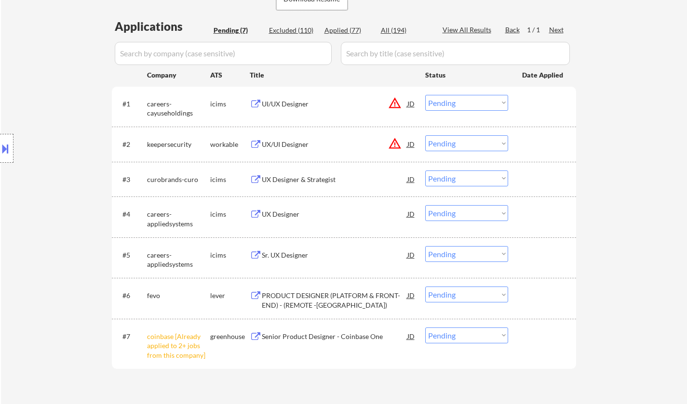
click at [0, 139] on div at bounding box center [6, 148] width 13 height 29
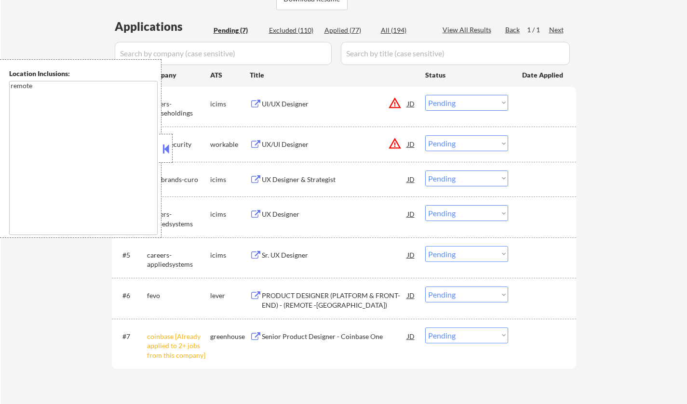
click at [410, 103] on div "JD" at bounding box center [411, 103] width 10 height 17
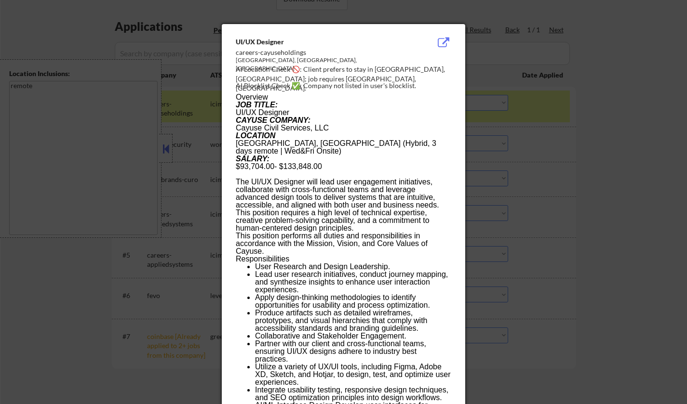
drag, startPoint x: 166, startPoint y: 150, endPoint x: 178, endPoint y: 154, distance: 12.5
click at [166, 151] on div at bounding box center [343, 202] width 687 height 404
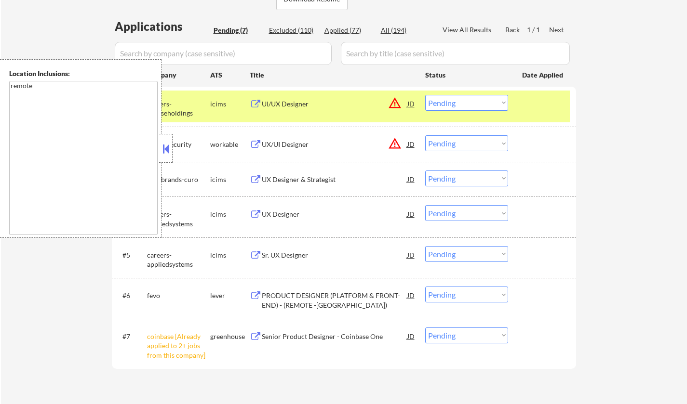
drag, startPoint x: 658, startPoint y: 227, endPoint x: 651, endPoint y: 227, distance: 6.3
click at [657, 227] on div "← Return to /applysquad Mailslurp Inbox Job Search Builder Justin Provenzano Us…" at bounding box center [344, 104] width 686 height 613
click at [467, 102] on select "Choose an option... Pending Applied Excluded (Questions) Excluded (Expired) Exc…" at bounding box center [466, 103] width 83 height 16
click at [425, 95] on select "Choose an option... Pending Applied Excluded (Questions) Excluded (Expired) Exc…" at bounding box center [466, 103] width 83 height 16
click at [165, 152] on button at bounding box center [165, 149] width 11 height 14
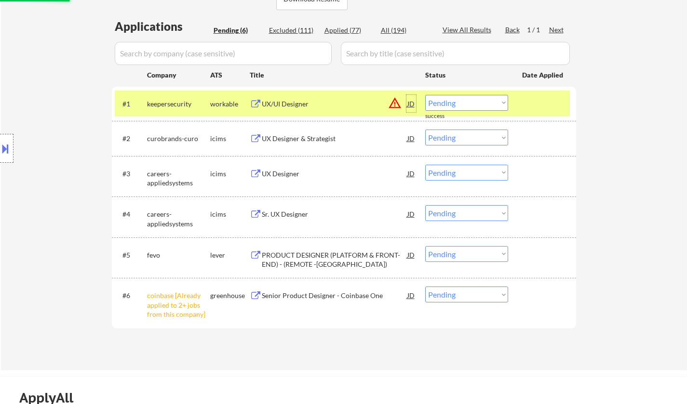
click at [411, 101] on div "JD" at bounding box center [411, 103] width 10 height 17
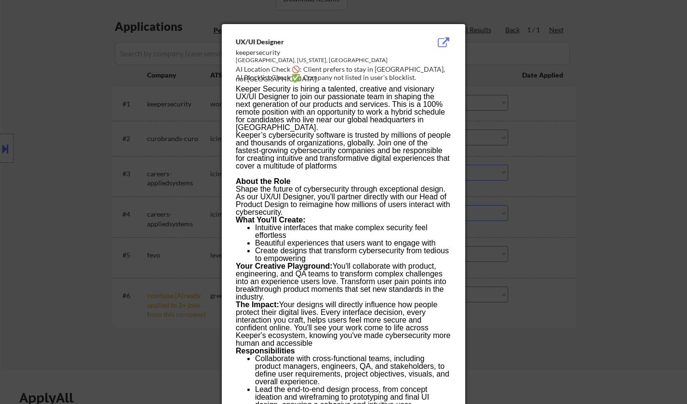
drag, startPoint x: 613, startPoint y: 190, endPoint x: 553, endPoint y: 154, distance: 70.2
click at [611, 189] on div at bounding box center [343, 202] width 687 height 404
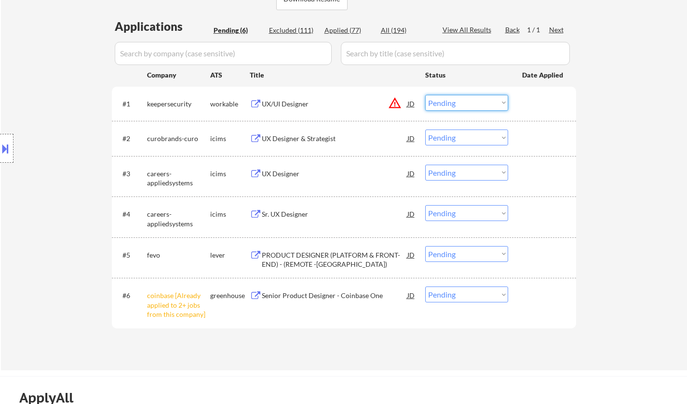
click at [475, 106] on select "Choose an option... Pending Applied Excluded (Questions) Excluded (Expired) Exc…" at bounding box center [466, 103] width 83 height 16
click at [425, 95] on select "Choose an option... Pending Applied Excluded (Questions) Excluded (Expired) Exc…" at bounding box center [466, 103] width 83 height 16
select select ""pending""
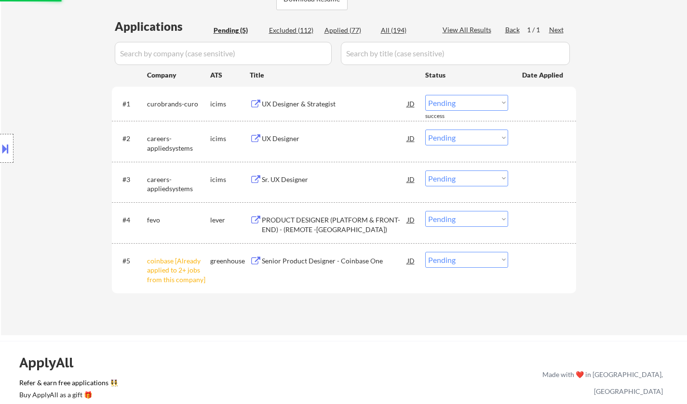
click at [473, 262] on select "Choose an option... Pending Applied Excluded (Questions) Excluded (Expired) Exc…" at bounding box center [466, 260] width 83 height 16
select select ""excluded__other_""
click at [425, 252] on select "Choose an option... Pending Applied Excluded (Questions) Excluded (Expired) Exc…" at bounding box center [466, 260] width 83 height 16
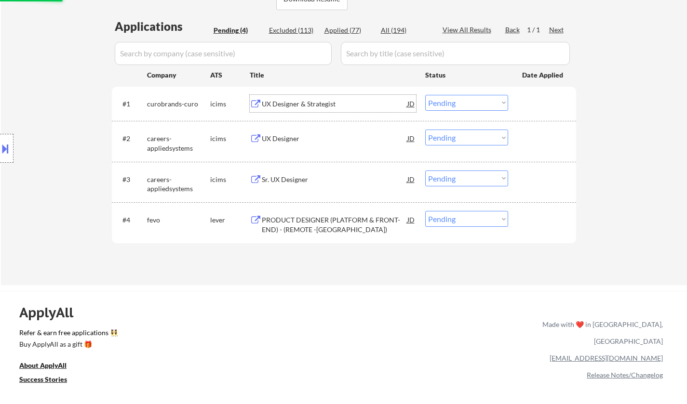
click at [306, 102] on div "UX Designer & Strategist" at bounding box center [334, 104] width 145 height 10
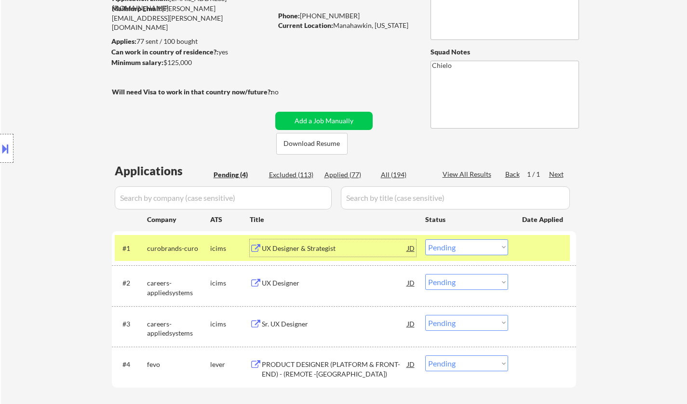
scroll to position [193, 0]
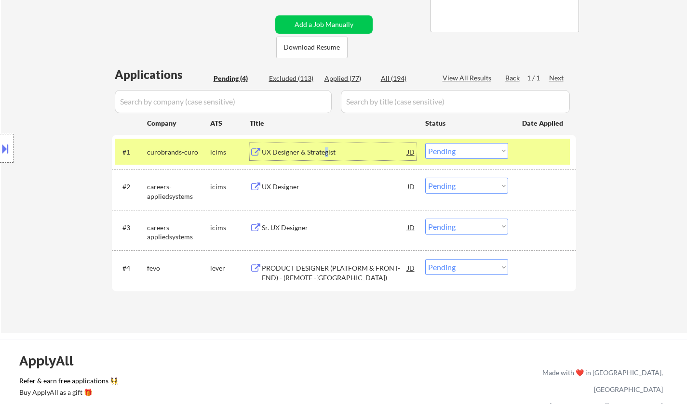
click at [323, 159] on div "UX Designer & Strategist" at bounding box center [334, 151] width 145 height 17
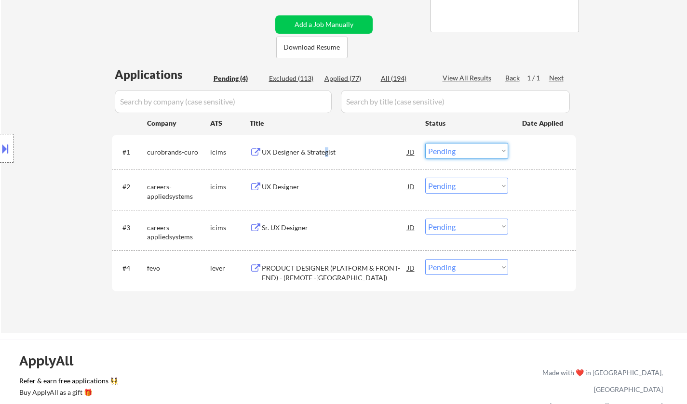
drag, startPoint x: 461, startPoint y: 150, endPoint x: 462, endPoint y: 158, distance: 7.8
click at [461, 150] on select "Choose an option... Pending Applied Excluded (Questions) Excluded (Expired) Exc…" at bounding box center [466, 151] width 83 height 16
click at [425, 143] on select "Choose an option... Pending Applied Excluded (Questions) Excluded (Expired) Exc…" at bounding box center [466, 151] width 83 height 16
select select ""pending""
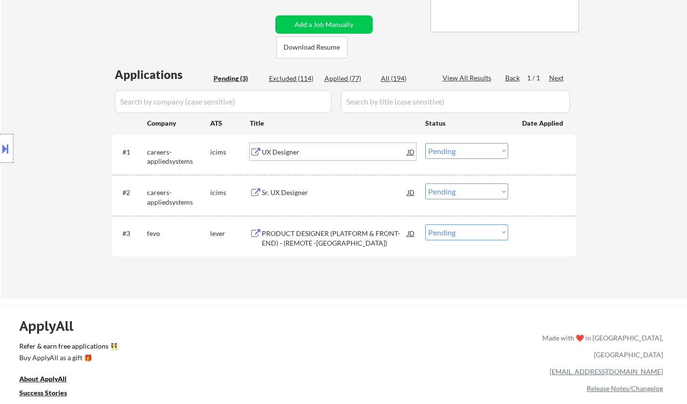
click at [278, 153] on div "UX Designer" at bounding box center [334, 152] width 145 height 10
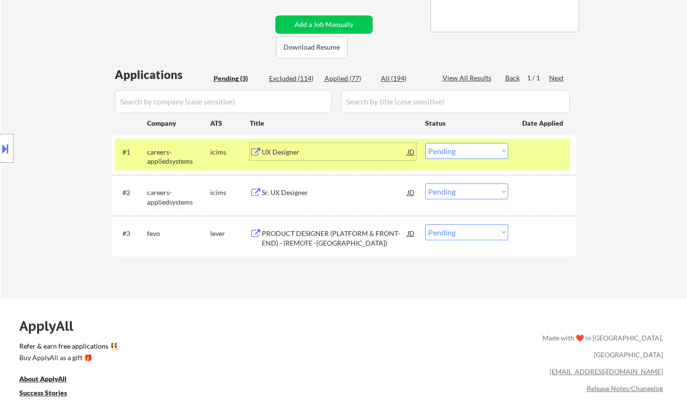
click at [289, 192] on div "Sr. UX Designer" at bounding box center [334, 193] width 145 height 10
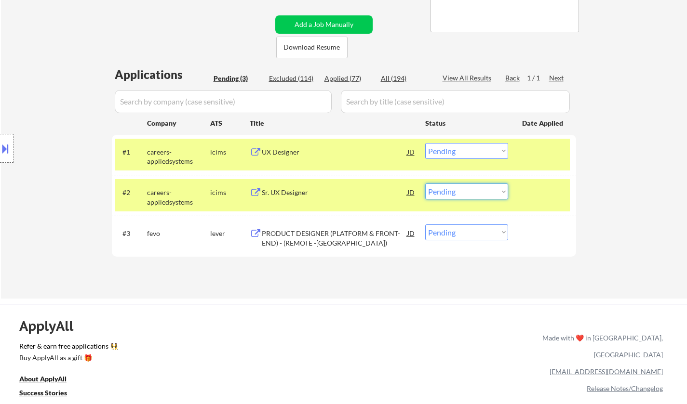
click at [459, 194] on select "Choose an option... Pending Applied Excluded (Questions) Excluded (Expired) Exc…" at bounding box center [466, 192] width 83 height 16
click at [425, 184] on select "Choose an option... Pending Applied Excluded (Questions) Excluded (Expired) Exc…" at bounding box center [466, 192] width 83 height 16
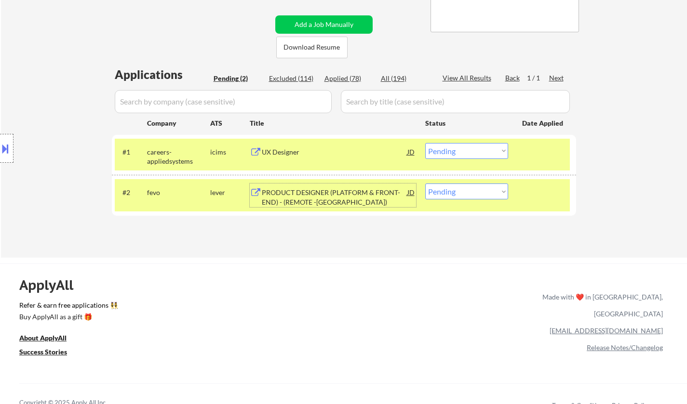
click at [313, 190] on div "PRODUCT DESIGNER (PLATFORM & FRONT-END) - (REMOTE -USA)" at bounding box center [334, 197] width 145 height 19
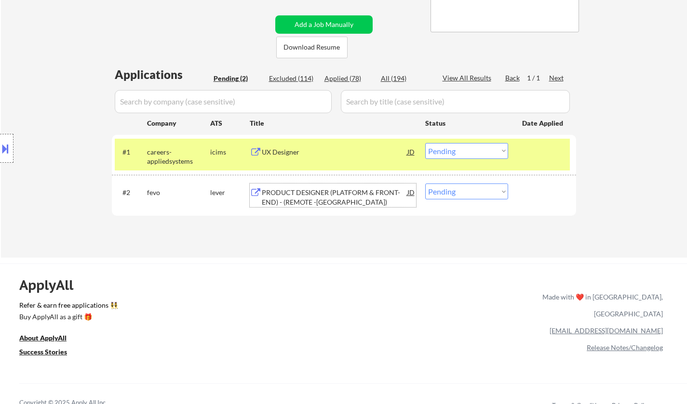
click at [456, 197] on select "Choose an option... Pending Applied Excluded (Questions) Excluded (Expired) Exc…" at bounding box center [466, 192] width 83 height 16
select select ""excluded__salary_""
click at [425, 184] on select "Choose an option... Pending Applied Excluded (Questions) Excluded (Expired) Exc…" at bounding box center [466, 192] width 83 height 16
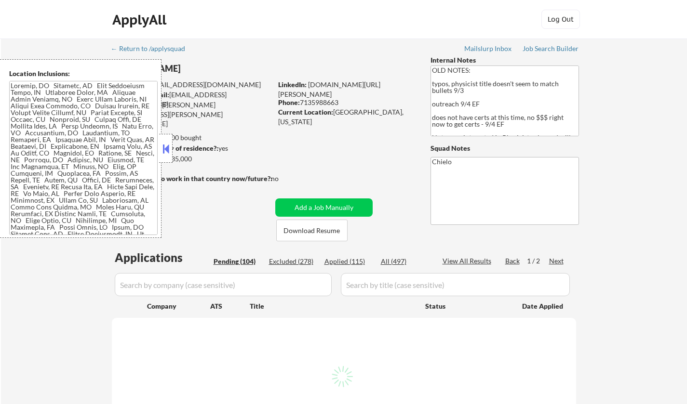
click at [161, 149] on button at bounding box center [165, 149] width 11 height 14
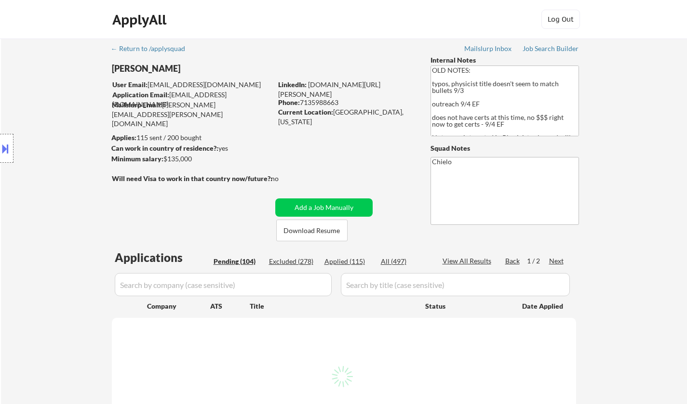
select select ""pending""
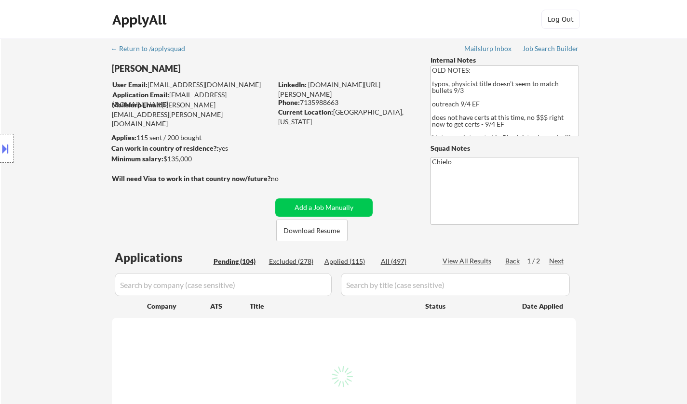
select select ""pending""
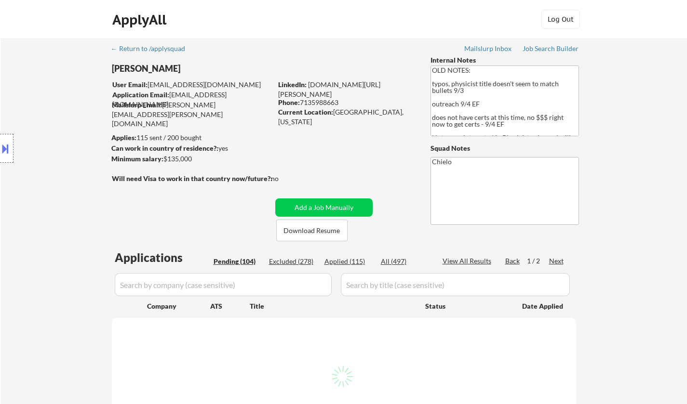
select select ""pending""
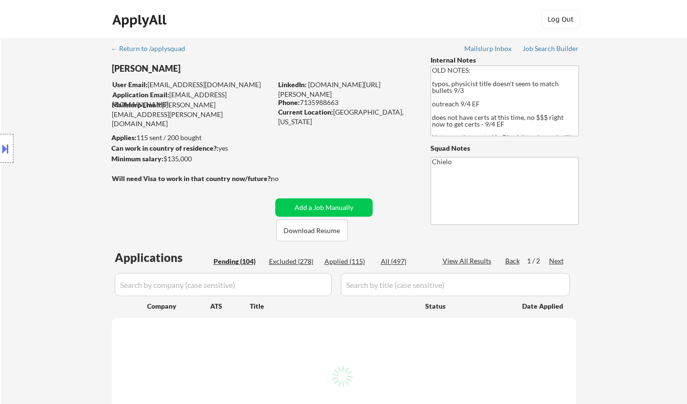
select select ""pending""
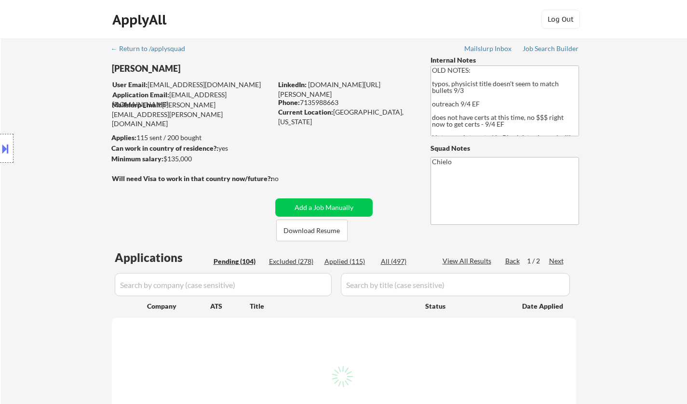
select select ""pending""
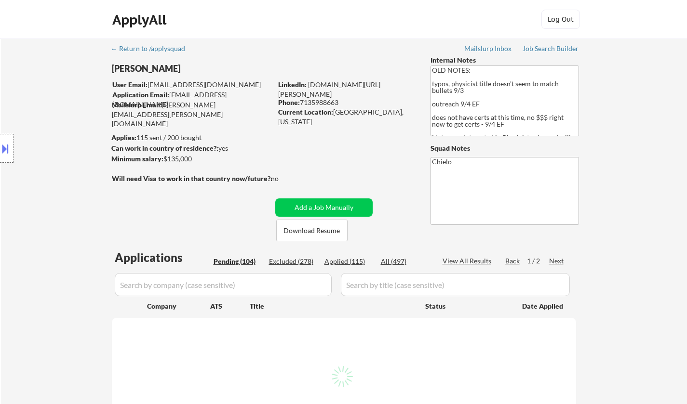
select select ""pending""
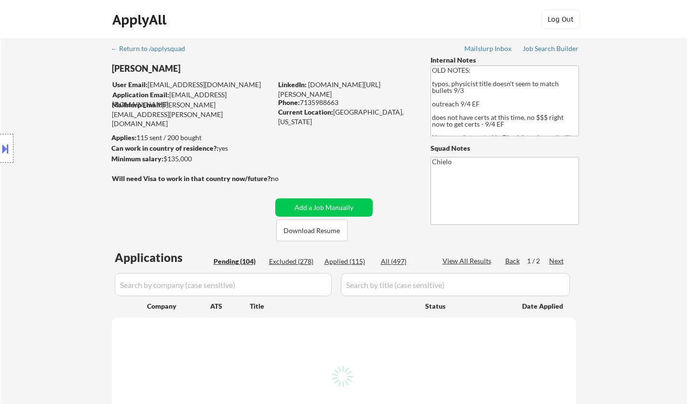
select select ""pending""
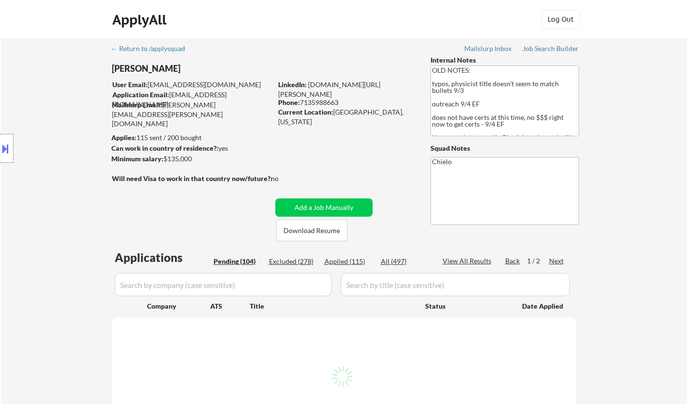
select select ""pending""
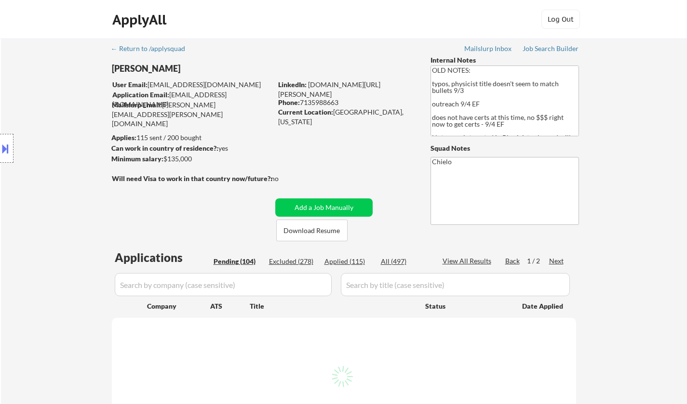
select select ""pending""
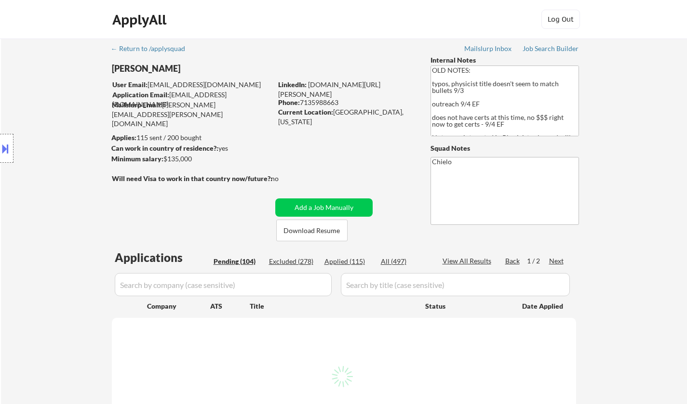
select select ""pending""
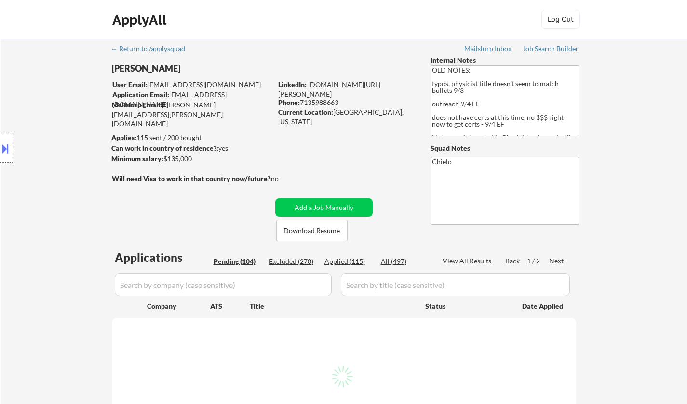
select select ""pending""
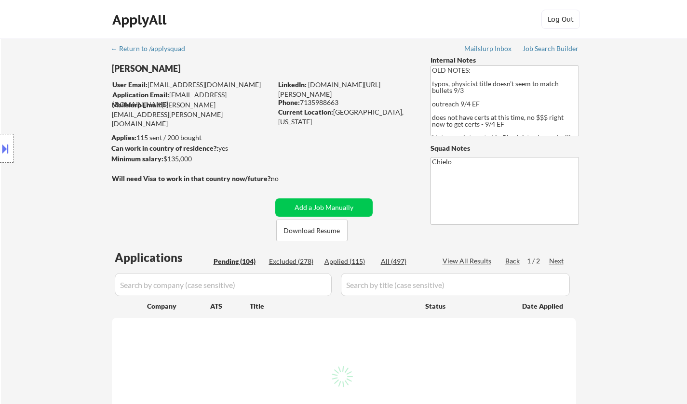
select select ""pending""
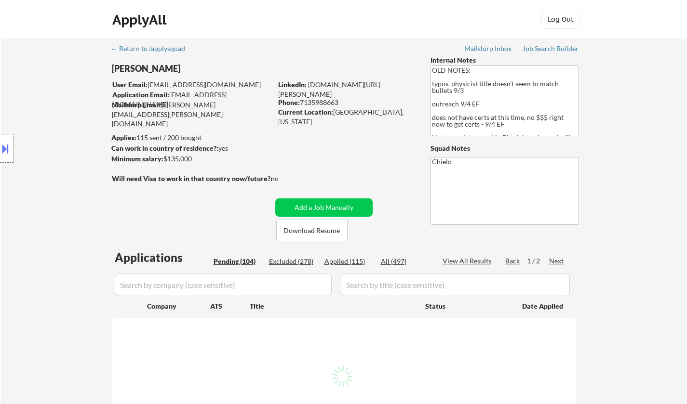
select select ""pending""
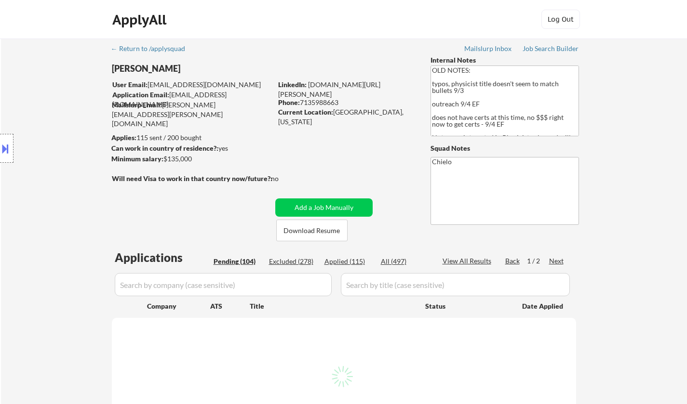
select select ""pending""
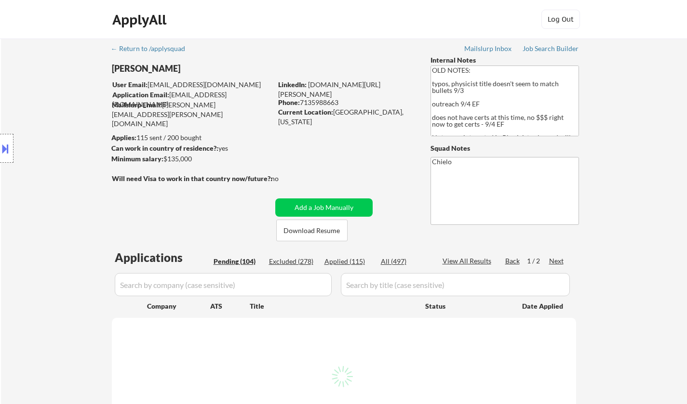
select select ""pending""
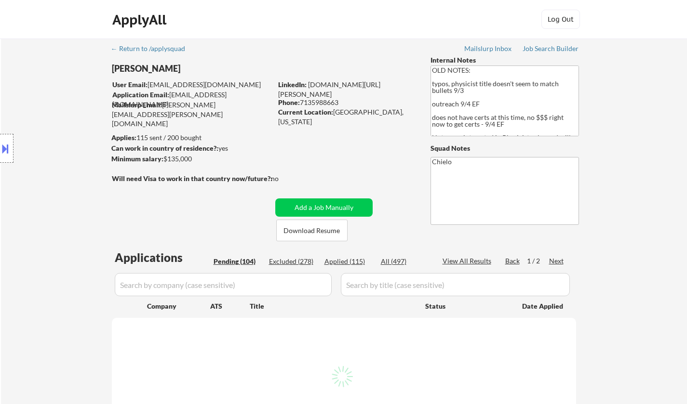
select select ""pending""
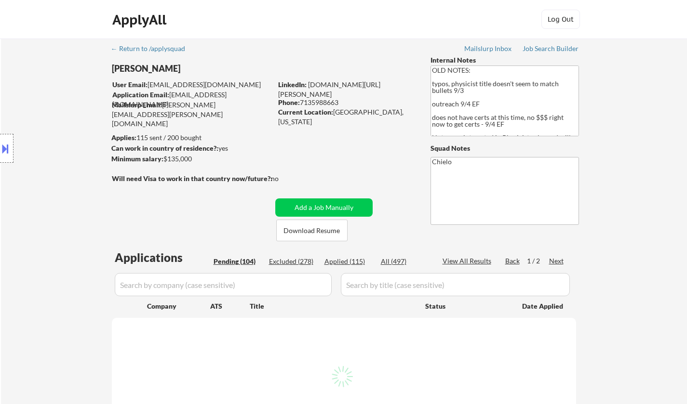
select select ""pending""
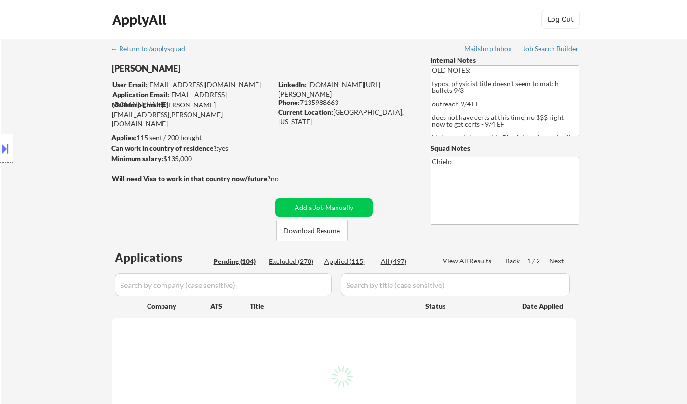
select select ""pending""
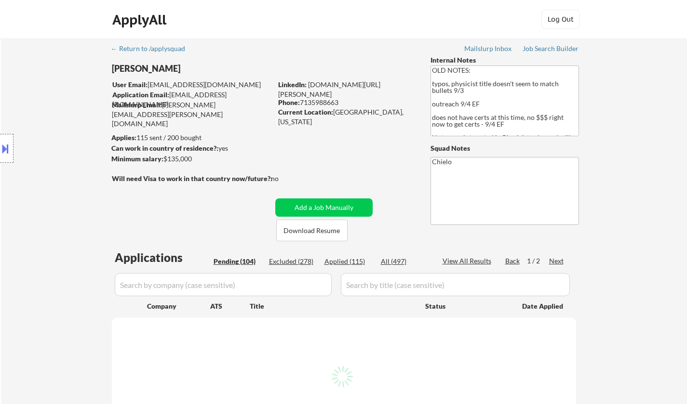
select select ""pending""
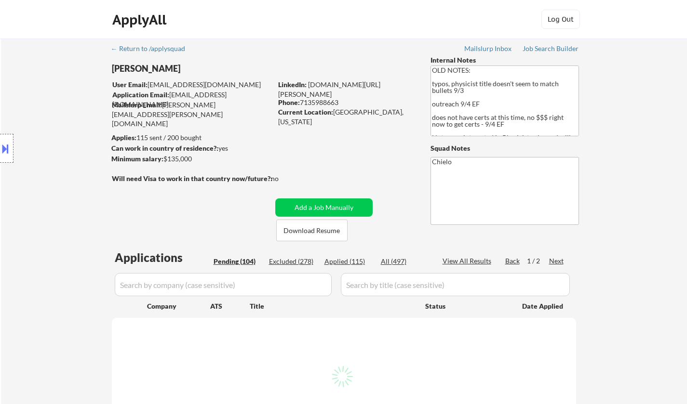
select select ""pending""
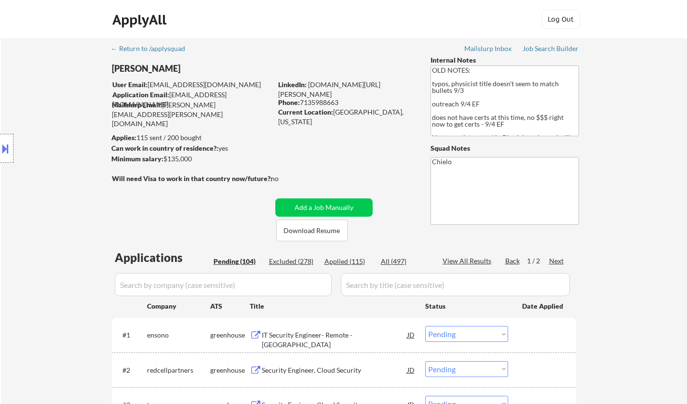
scroll to position [96, 0]
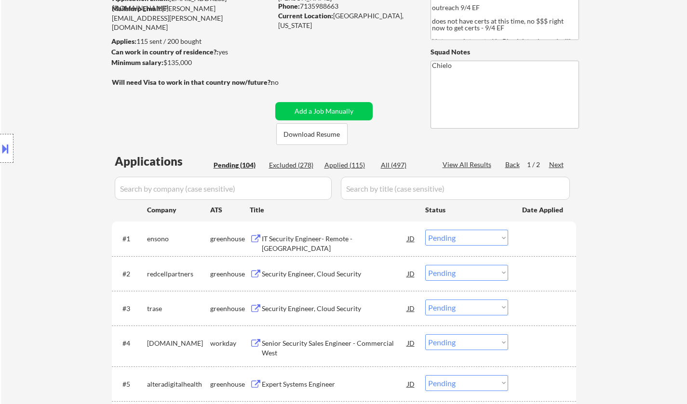
click at [306, 239] on div "IT Security Engineer- Remote - [GEOGRAPHIC_DATA]" at bounding box center [334, 243] width 145 height 19
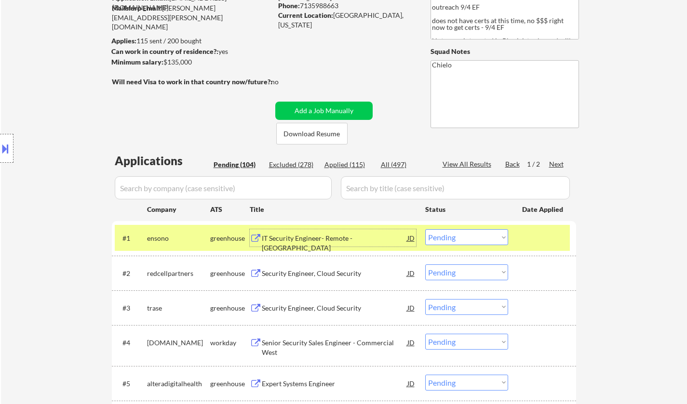
scroll to position [145, 0]
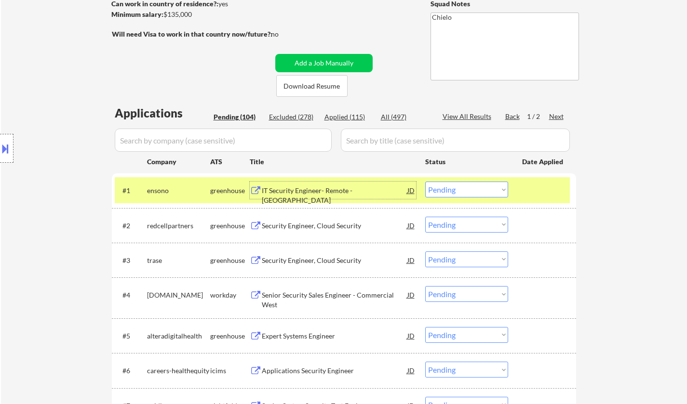
click at [477, 195] on select "Choose an option... Pending Applied Excluded (Questions) Excluded (Expired) Exc…" at bounding box center [466, 190] width 83 height 16
click at [425, 182] on select "Choose an option... Pending Applied Excluded (Questions) Excluded (Expired) Exc…" at bounding box center [466, 190] width 83 height 16
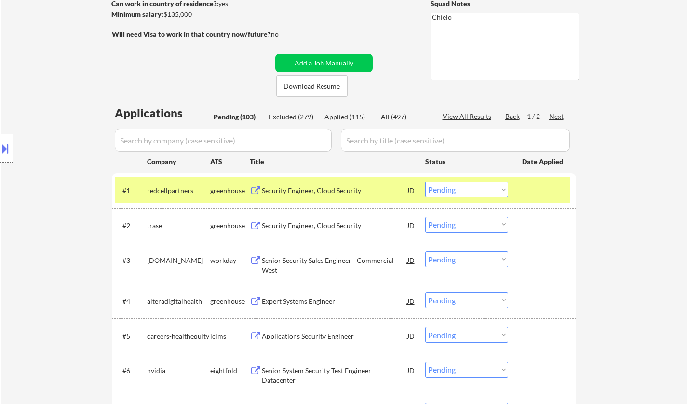
click at [298, 183] on div "Security Engineer, Cloud Security" at bounding box center [334, 190] width 145 height 17
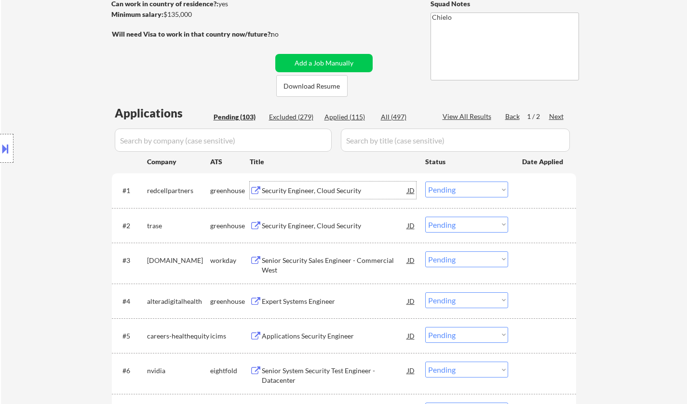
click at [317, 191] on div "Security Engineer, Cloud Security" at bounding box center [334, 191] width 145 height 10
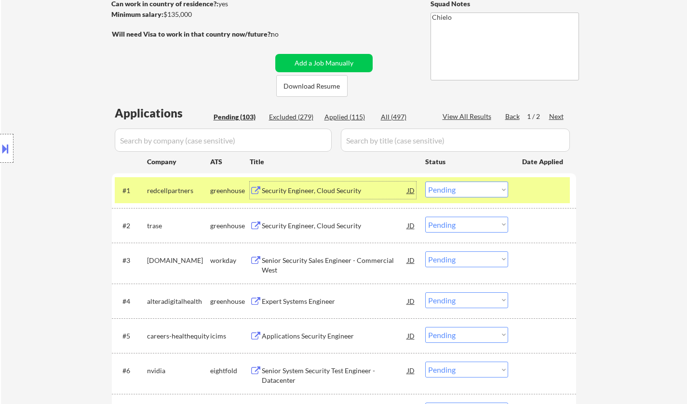
click at [474, 193] on select "Choose an option... Pending Applied Excluded (Questions) Excluded (Expired) Exc…" at bounding box center [466, 190] width 83 height 16
click at [425, 182] on select "Choose an option... Pending Applied Excluded (Questions) Excluded (Expired) Exc…" at bounding box center [466, 190] width 83 height 16
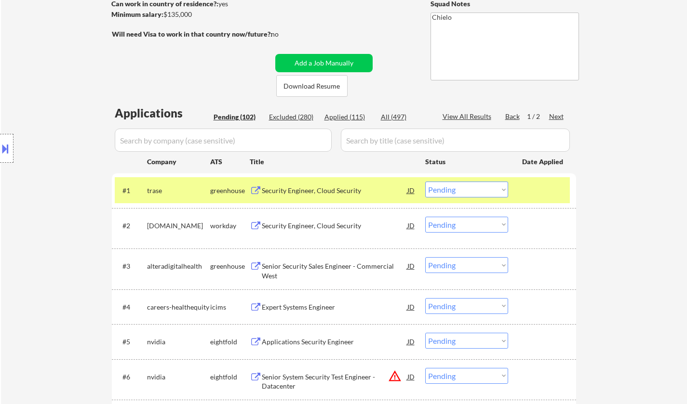
click at [306, 187] on div "Security Engineer, Cloud Security" at bounding box center [334, 191] width 145 height 10
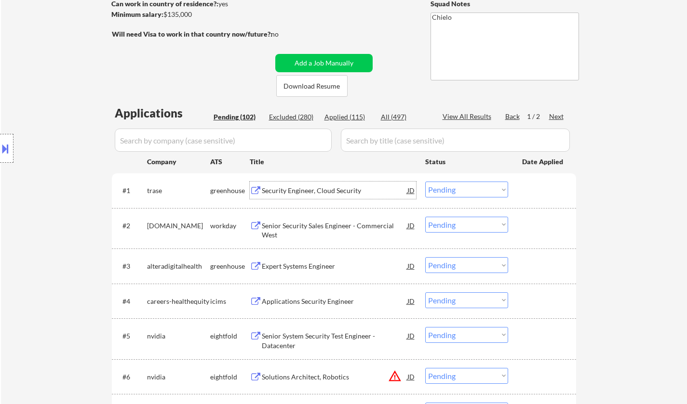
click at [478, 192] on select "Choose an option... Pending Applied Excluded (Questions) Excluded (Expired) Exc…" at bounding box center [466, 190] width 83 height 16
click at [425, 182] on select "Choose an option... Pending Applied Excluded (Questions) Excluded (Expired) Exc…" at bounding box center [466, 190] width 83 height 16
select select ""pending""
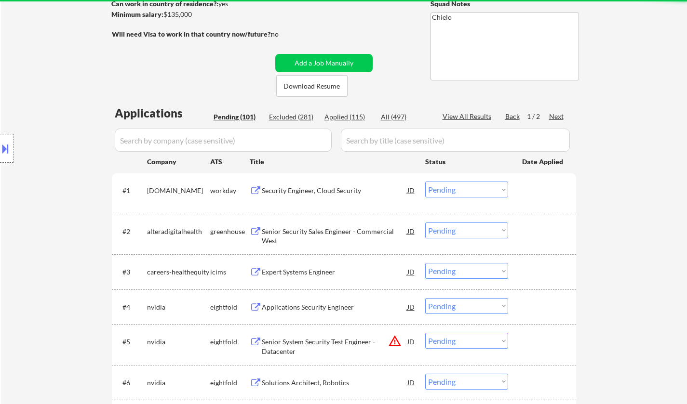
scroll to position [193, 0]
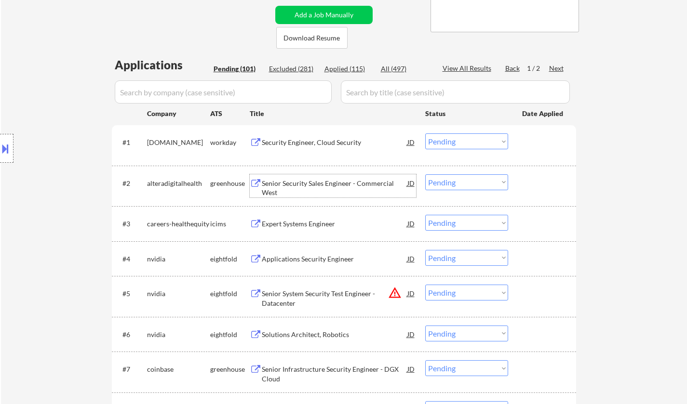
click at [305, 175] on div "Senior Security Sales Engineer - Commercial West" at bounding box center [334, 185] width 145 height 23
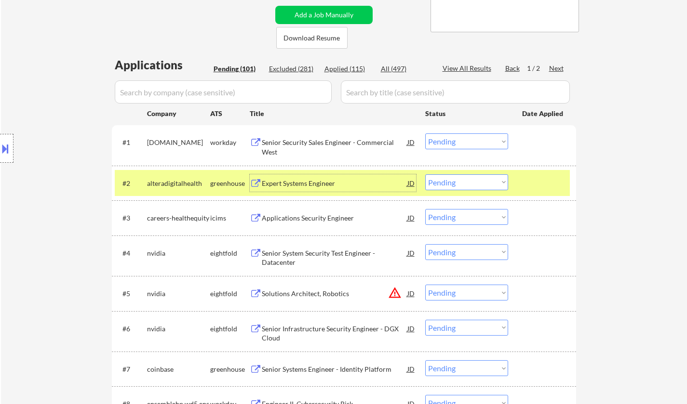
drag, startPoint x: 481, startPoint y: 182, endPoint x: 484, endPoint y: 188, distance: 7.5
click at [481, 183] on select "Choose an option... Pending Applied Excluded (Questions) Excluded (Expired) Exc…" at bounding box center [466, 182] width 83 height 16
click at [425, 174] on select "Choose an option... Pending Applied Excluded (Questions) Excluded (Expired) Exc…" at bounding box center [466, 182] width 83 height 16
select select ""pending""
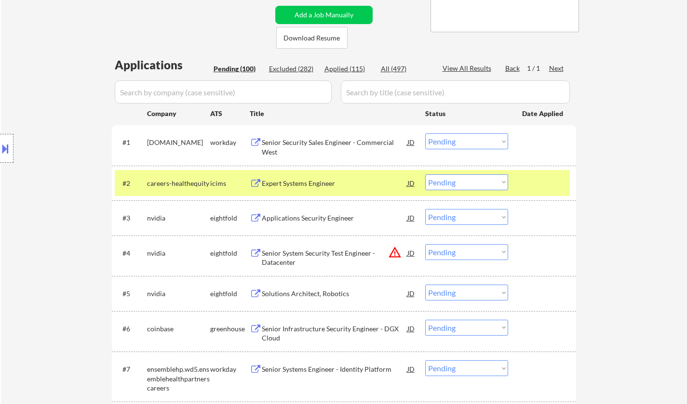
scroll to position [289, 0]
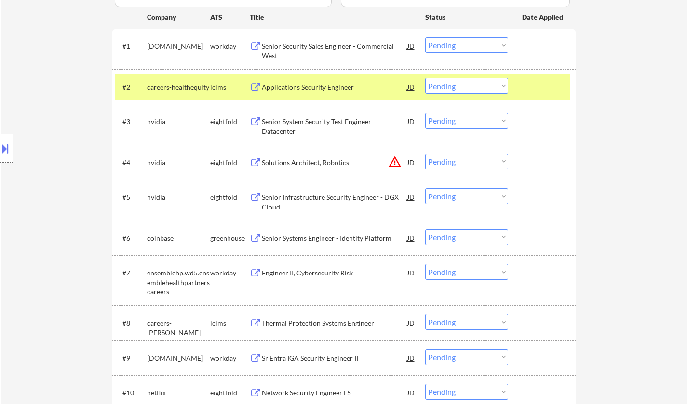
click at [464, 154] on select "Choose an option... Pending Applied Excluded (Questions) Excluded (Expired) Exc…" at bounding box center [466, 162] width 83 height 16
click at [483, 160] on select "Choose an option... Pending Applied Excluded (Questions) Excluded (Expired) Exc…" at bounding box center [466, 162] width 83 height 16
click at [425, 154] on select "Choose an option... Pending Applied Excluded (Questions) Excluded (Expired) Exc…" at bounding box center [466, 162] width 83 height 16
select select ""pending""
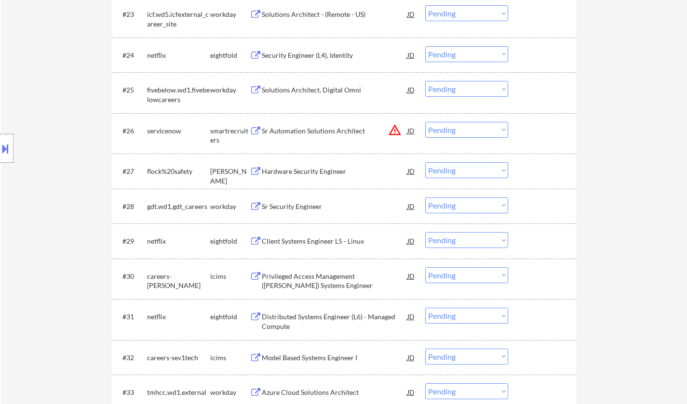
scroll to position [1060, 0]
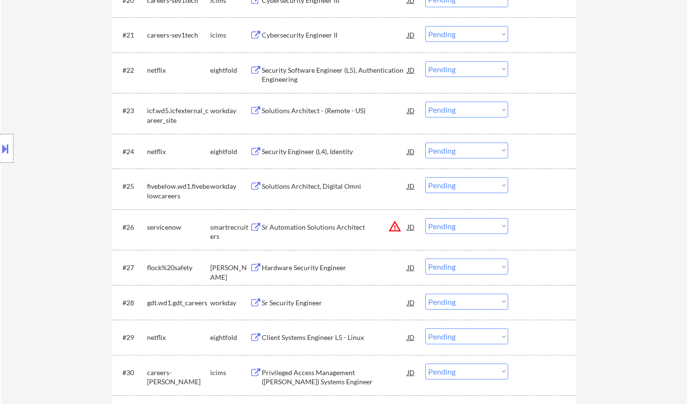
click at [316, 186] on div "Solutions Architect, Digital Omni" at bounding box center [334, 187] width 145 height 10
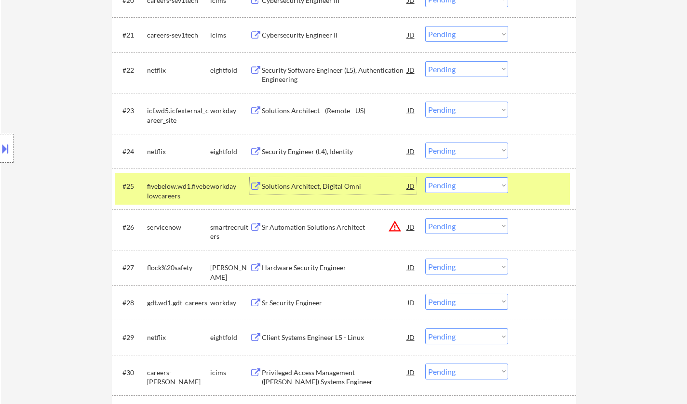
drag, startPoint x: 465, startPoint y: 186, endPoint x: 470, endPoint y: 191, distance: 7.2
click at [465, 186] on select "Choose an option... Pending Applied Excluded (Questions) Excluded (Expired) Exc…" at bounding box center [466, 185] width 83 height 16
click at [425, 177] on select "Choose an option... Pending Applied Excluded (Questions) Excluded (Expired) Exc…" at bounding box center [466, 185] width 83 height 16
select select ""pending""
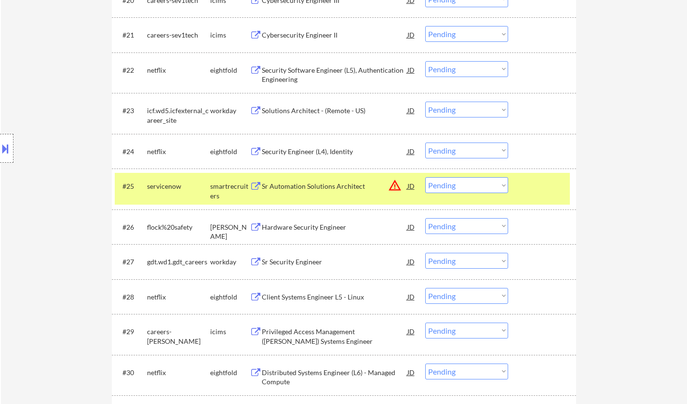
click at [310, 225] on div "Hardware Security Engineer" at bounding box center [334, 228] width 145 height 10
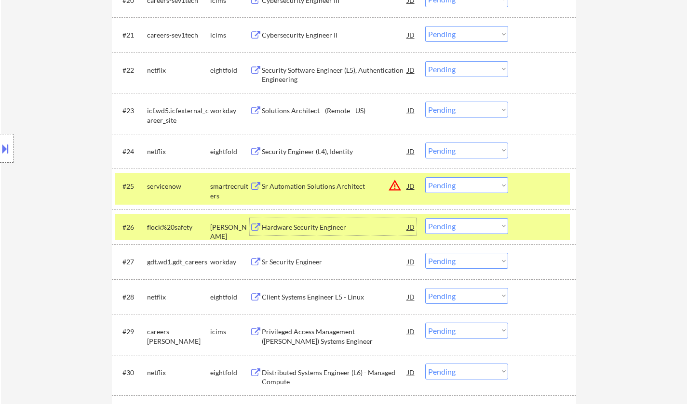
click at [478, 230] on select "Choose an option... Pending Applied Excluded (Questions) Excluded (Expired) Exc…" at bounding box center [466, 226] width 83 height 16
click at [425, 218] on select "Choose an option... Pending Applied Excluded (Questions) Excluded (Expired) Exc…" at bounding box center [466, 226] width 83 height 16
select select ""pending""
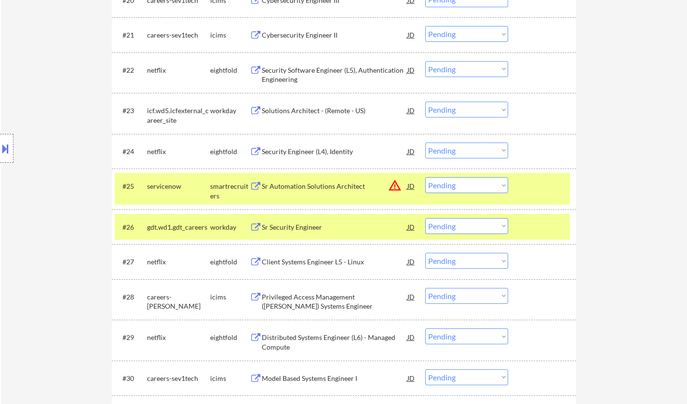
scroll to position [1253, 0]
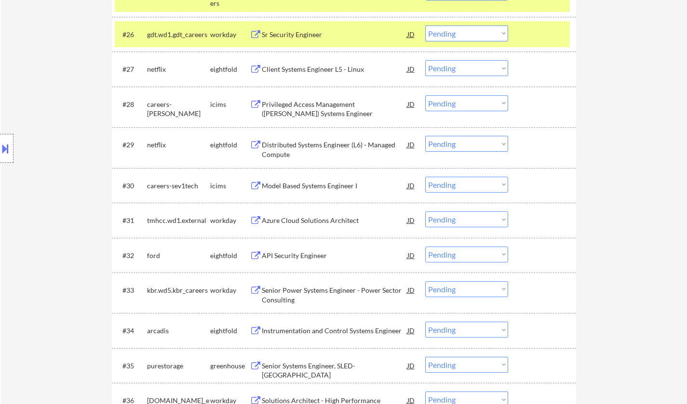
click at [305, 221] on div "Azure Cloud Solutions Architect" at bounding box center [334, 221] width 145 height 10
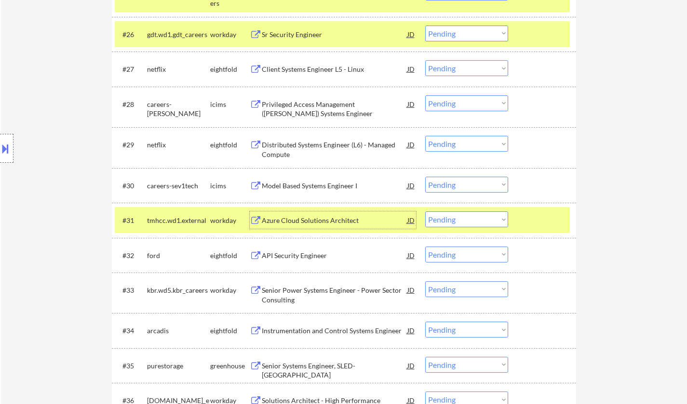
drag, startPoint x: 473, startPoint y: 218, endPoint x: 513, endPoint y: 282, distance: 75.7
click at [473, 218] on select "Choose an option... Pending Applied Excluded (Questions) Excluded (Expired) Exc…" at bounding box center [466, 220] width 83 height 16
click at [425, 212] on select "Choose an option... Pending Applied Excluded (Questions) Excluded (Expired) Exc…" at bounding box center [466, 220] width 83 height 16
select select ""pending""
